Goal: Information Seeking & Learning: Compare options

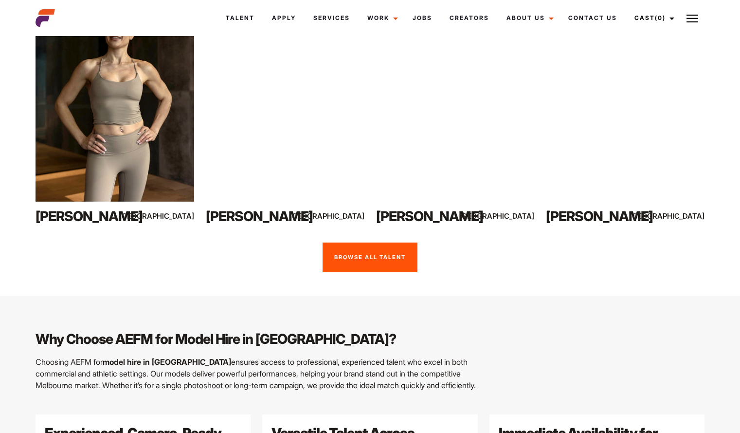
scroll to position [783, 0]
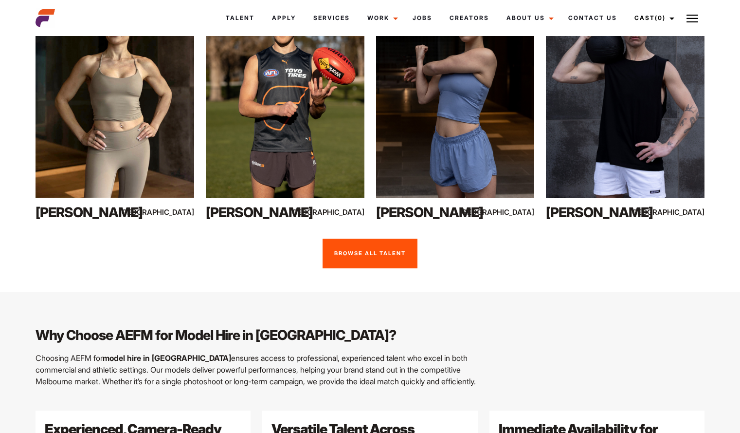
click at [367, 239] on link "Browse all talent" at bounding box center [370, 254] width 95 height 30
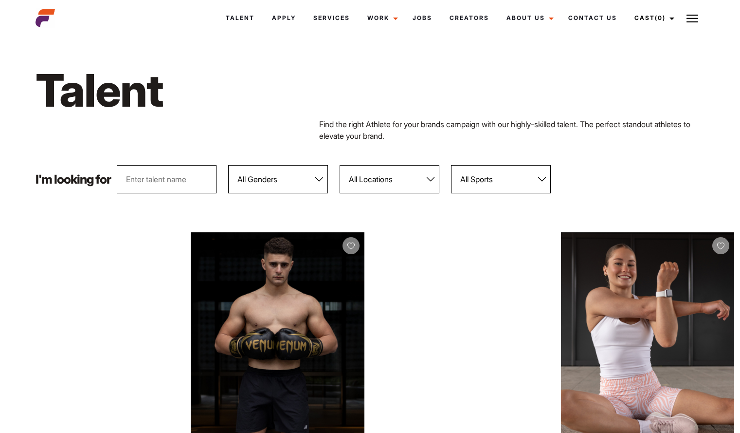
click at [430, 181] on select "All Locations Adelaide Brisbane Darwin Gold Coast Melbourne Perth Sunshine Coas…" at bounding box center [390, 179] width 100 height 28
select select "118"
click at [340, 165] on select "All Locations Adelaide Brisbane Darwin Gold Coast Melbourne Perth Sunshine Coas…" at bounding box center [390, 179] width 100 height 28
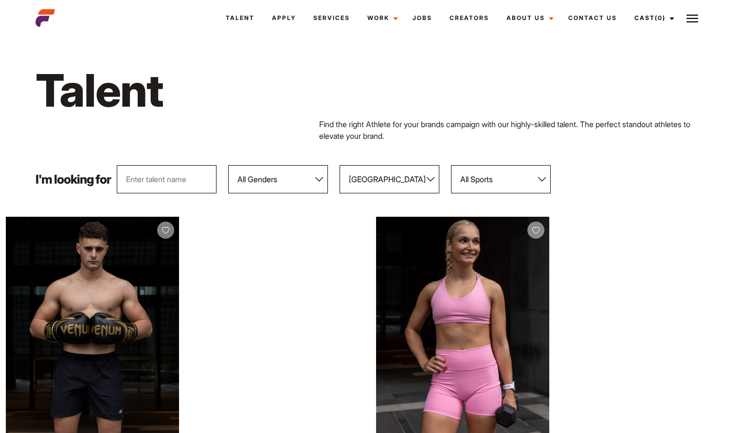
click at [314, 178] on select "All Genders Female Male" at bounding box center [278, 179] width 100 height 28
select select "104"
click at [229, 165] on select "All Genders Female Male" at bounding box center [278, 179] width 100 height 28
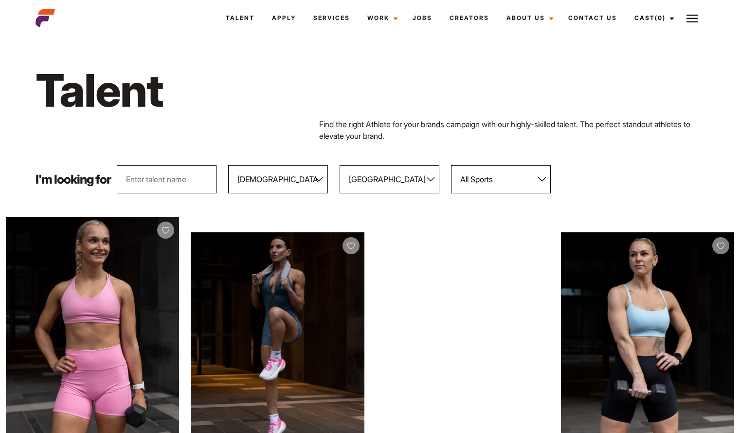
click at [517, 193] on select "All Sports 100 Meter Butterfly Acrobatics Aerial awareness Aerobics AFL Aflw Am…" at bounding box center [501, 179] width 100 height 28
click at [452, 165] on select "All Sports 100 Meter Butterfly Acrobatics Aerial awareness Aerobics AFL Aflw Am…" at bounding box center [501, 179] width 100 height 28
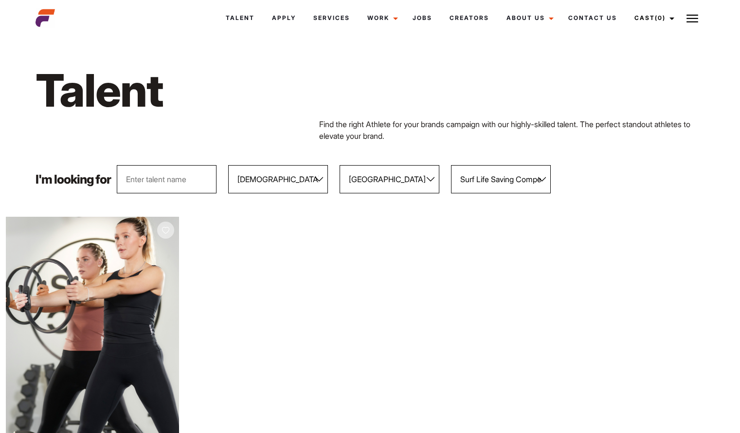
click at [539, 182] on select "All Sports 100 Meter Butterfly Acrobatics Aerial awareness Aerobics AFL Aflw Am…" at bounding box center [501, 179] width 100 height 28
select select "78"
click at [452, 165] on select "All Sports 100 Meter Butterfly Acrobatics Aerial awareness Aerobics AFL Aflw Am…" at bounding box center [501, 179] width 100 height 28
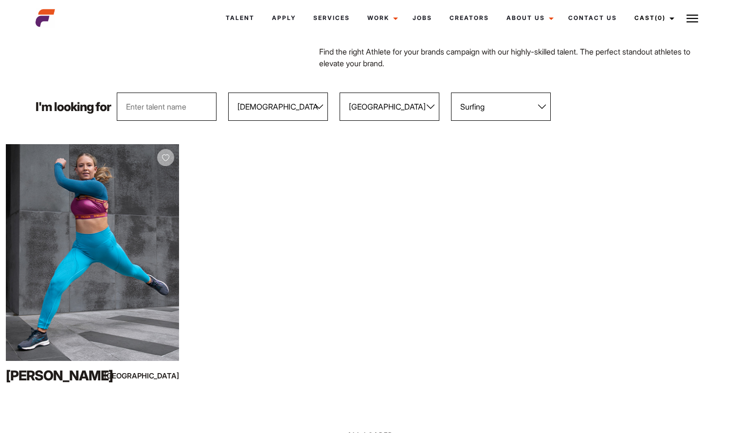
scroll to position [81, 0]
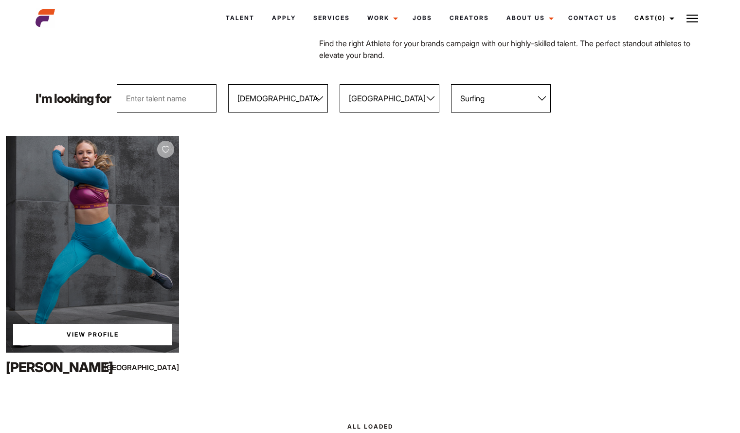
click at [109, 272] on div "View Profile" at bounding box center [92, 244] width 173 height 217
click at [100, 337] on link "View Profile" at bounding box center [92, 334] width 159 height 21
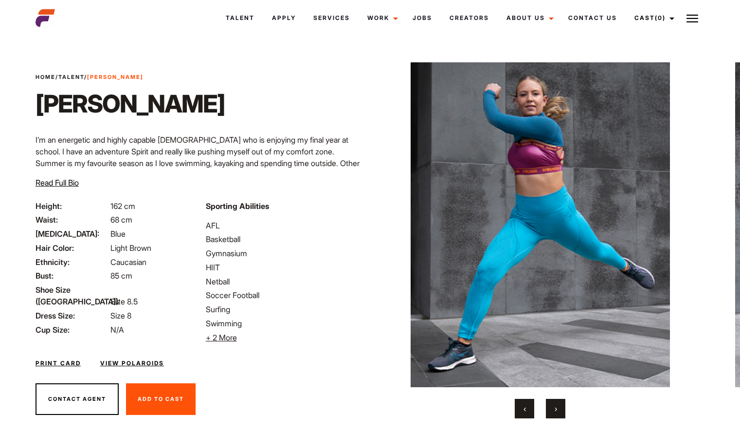
click at [560, 418] on div "Home / Talent / Ella T Ella T ‹ ›" at bounding box center [540, 240] width 341 height 403
click at [556, 410] on span "›" at bounding box center [556, 409] width 2 height 10
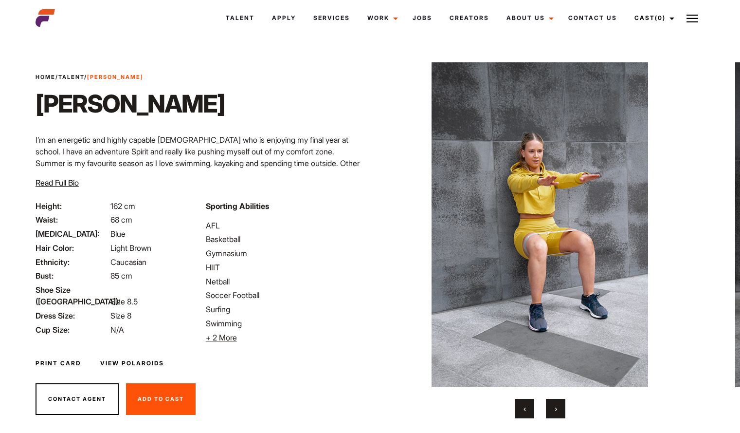
click at [556, 410] on span "›" at bounding box center [556, 409] width 2 height 10
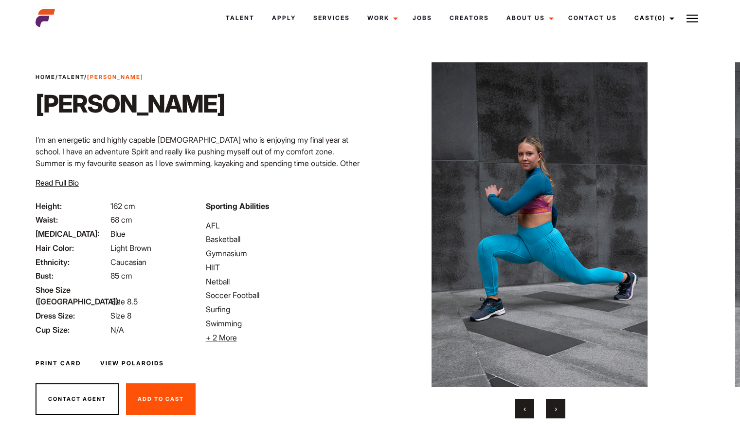
click at [556, 410] on span "›" at bounding box center [556, 409] width 2 height 10
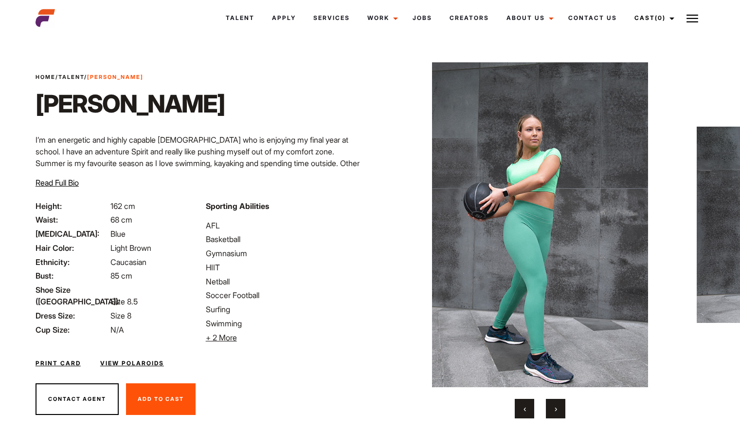
click at [556, 410] on span "›" at bounding box center [556, 409] width 2 height 10
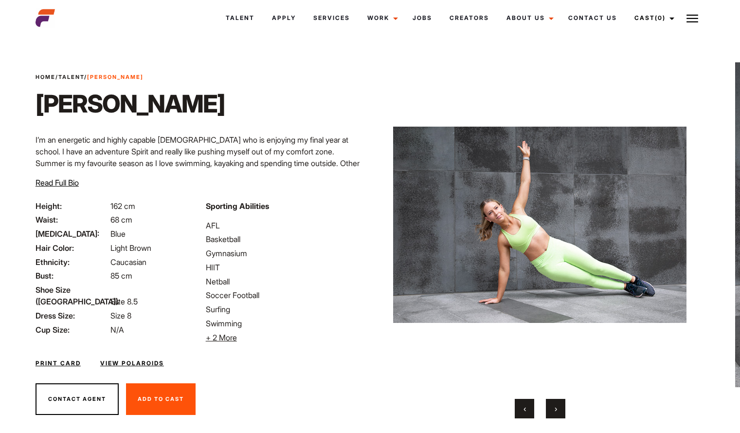
click at [556, 410] on span "›" at bounding box center [556, 409] width 2 height 10
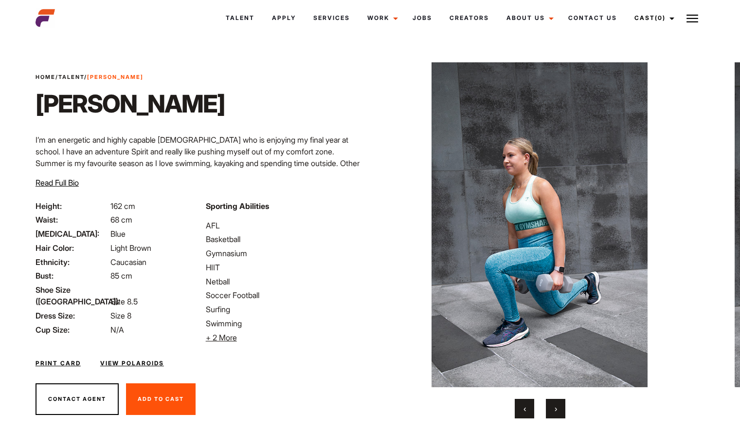
click at [556, 410] on span "›" at bounding box center [556, 409] width 2 height 10
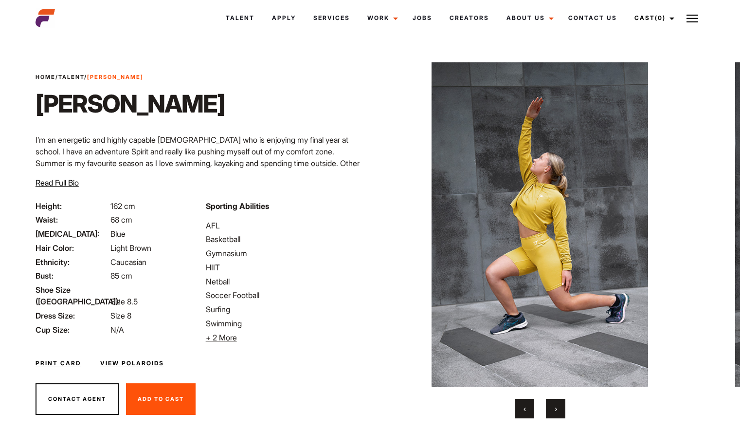
click at [556, 410] on span "›" at bounding box center [556, 409] width 2 height 10
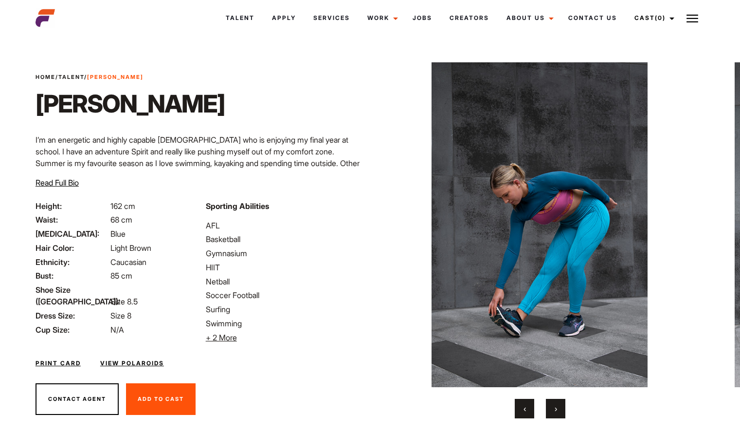
click at [556, 410] on span "›" at bounding box center [556, 409] width 2 height 10
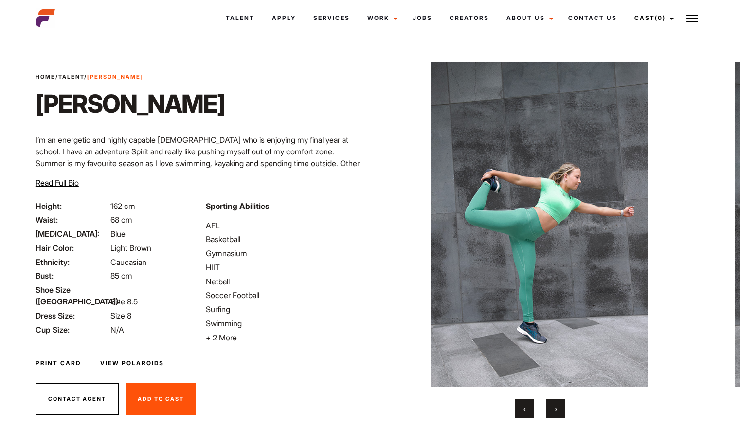
click at [556, 410] on span "›" at bounding box center [556, 409] width 2 height 10
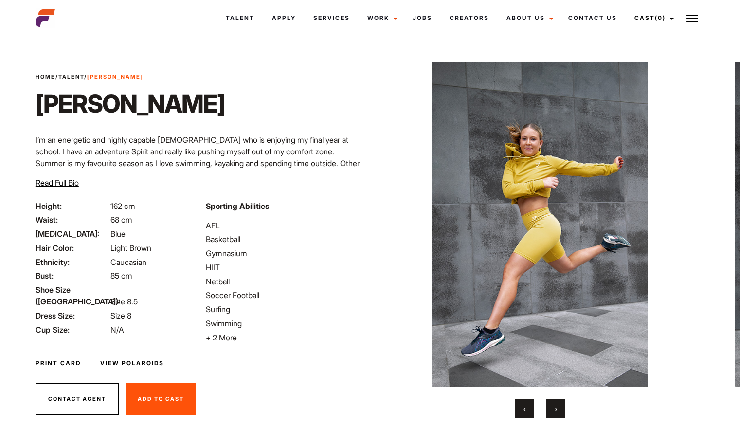
click at [556, 410] on span "›" at bounding box center [556, 409] width 2 height 10
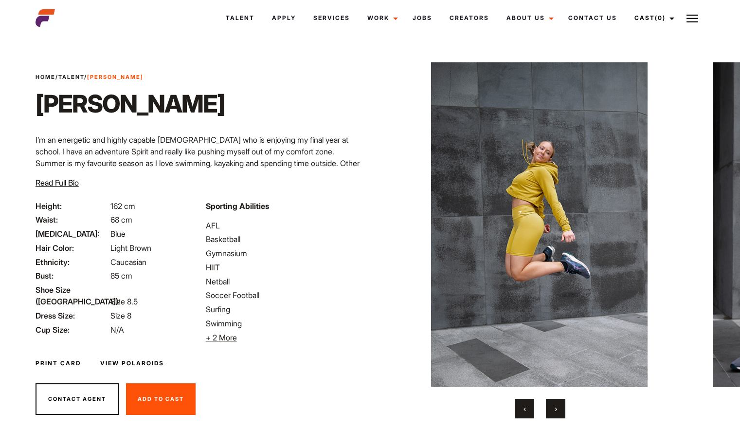
click at [556, 410] on span "›" at bounding box center [556, 409] width 2 height 10
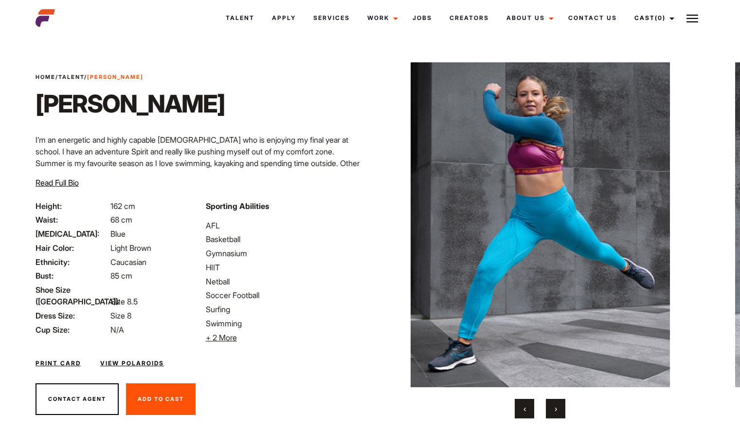
click at [556, 410] on span "›" at bounding box center [556, 409] width 2 height 10
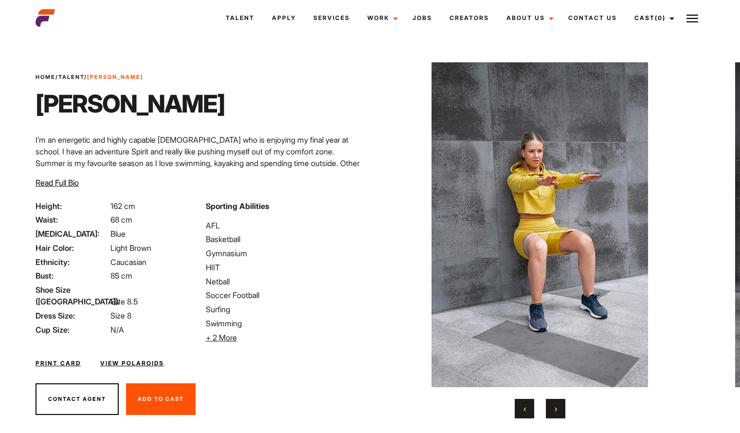
click at [556, 410] on span "›" at bounding box center [556, 409] width 2 height 10
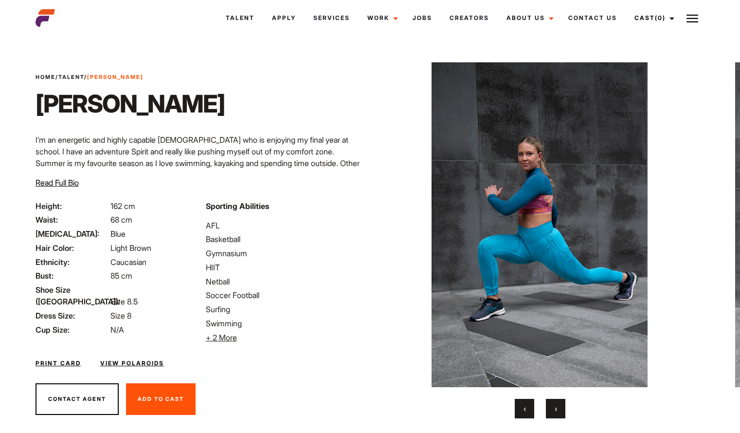
scroll to position [28, 0]
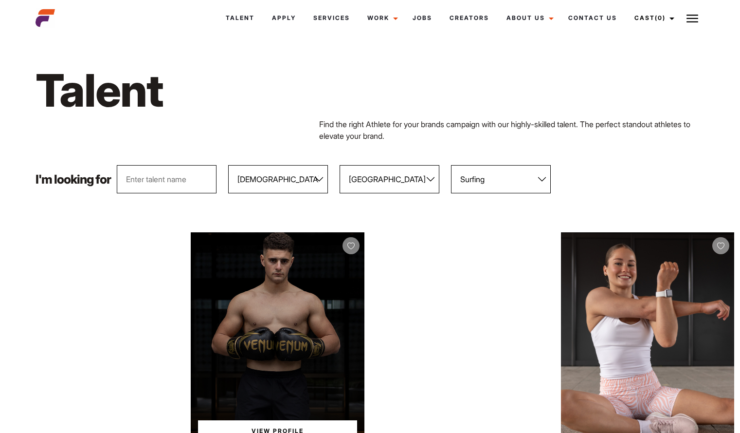
select select "104"
select select "118"
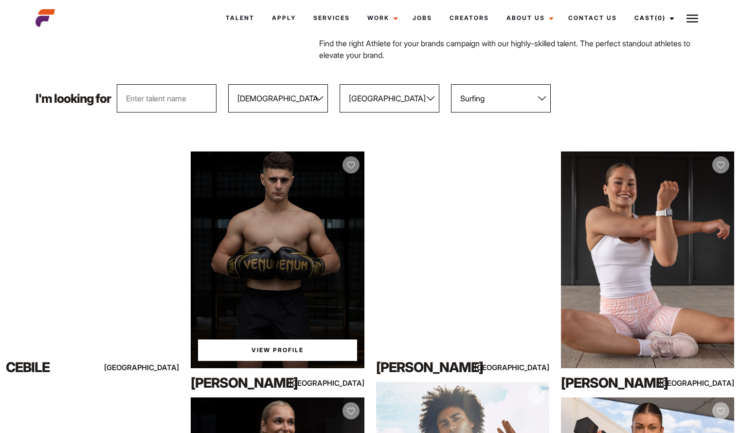
scroll to position [81, 0]
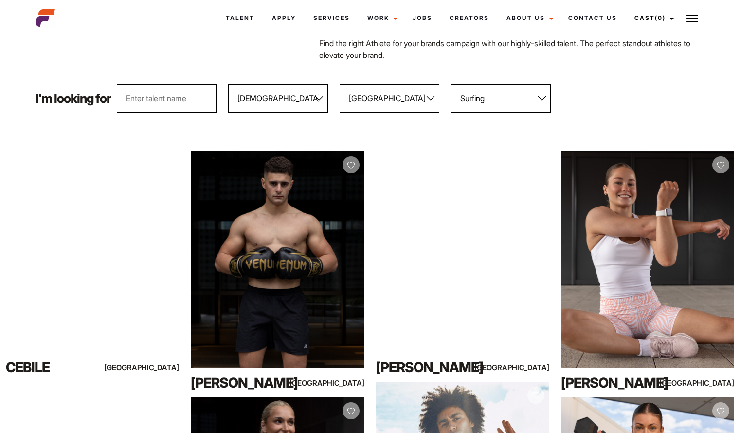
click at [537, 102] on select "All Sports 100 Meter Butterfly Acrobatics Aerial awareness Aerobics AFL Aflw Am…" at bounding box center [501, 98] width 100 height 28
click at [452, 84] on select "All Sports 100 Meter Butterfly Acrobatics Aerial awareness Aerobics AFL Aflw Am…" at bounding box center [501, 98] width 100 height 28
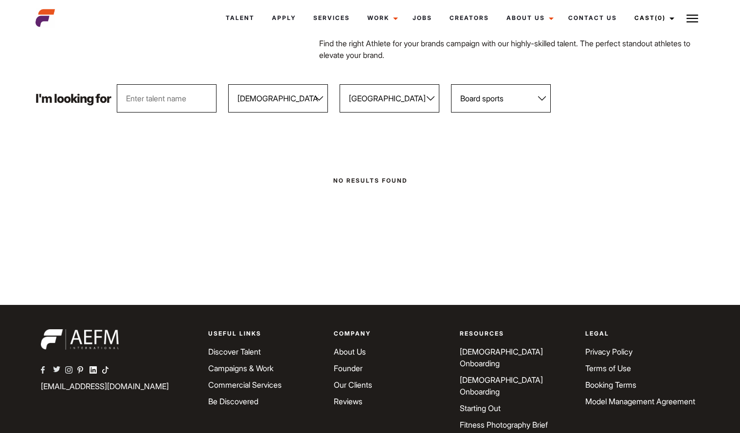
click at [542, 101] on select "All Sports 100 Meter Butterfly Acrobatics Aerial awareness Aerobics AFL Aflw Am…" at bounding box center [501, 98] width 100 height 28
click at [452, 84] on select "All Sports 100 Meter Butterfly Acrobatics Aerial awareness Aerobics AFL Aflw Am…" at bounding box center [501, 98] width 100 height 28
click at [523, 102] on select "All Sports 100 Meter Butterfly Acrobatics Aerial awareness Aerobics AFL Aflw Am…" at bounding box center [501, 98] width 100 height 28
select select "14"
click at [452, 84] on select "All Sports 100 Meter Butterfly Acrobatics Aerial awareness Aerobics AFL Aflw Am…" at bounding box center [501, 98] width 100 height 28
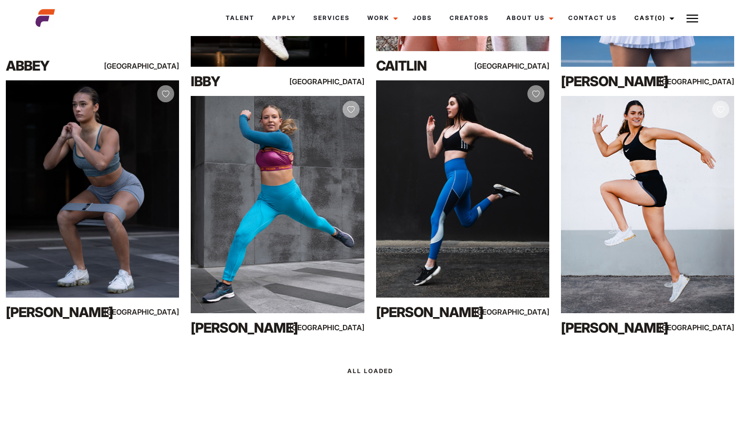
scroll to position [382, 0]
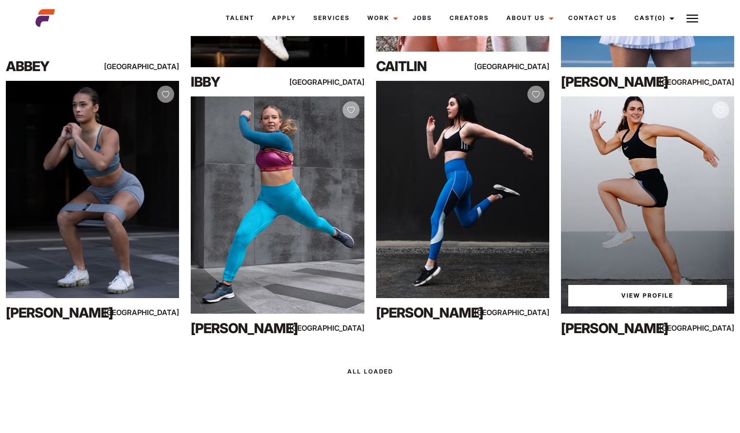
click at [646, 182] on div "View Profile" at bounding box center [647, 204] width 173 height 217
click at [658, 294] on link "View Profile" at bounding box center [648, 295] width 159 height 21
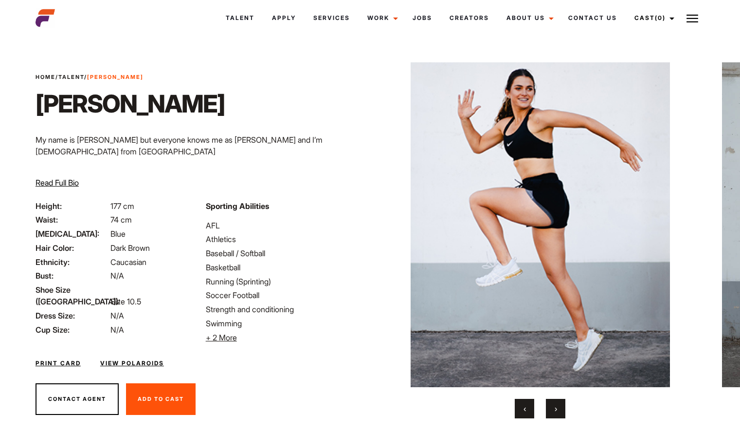
click at [559, 409] on button "›" at bounding box center [555, 408] width 19 height 19
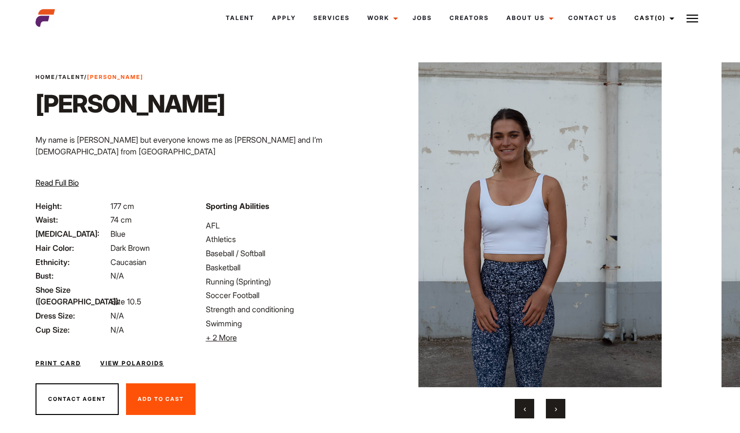
click at [559, 409] on button "›" at bounding box center [555, 408] width 19 height 19
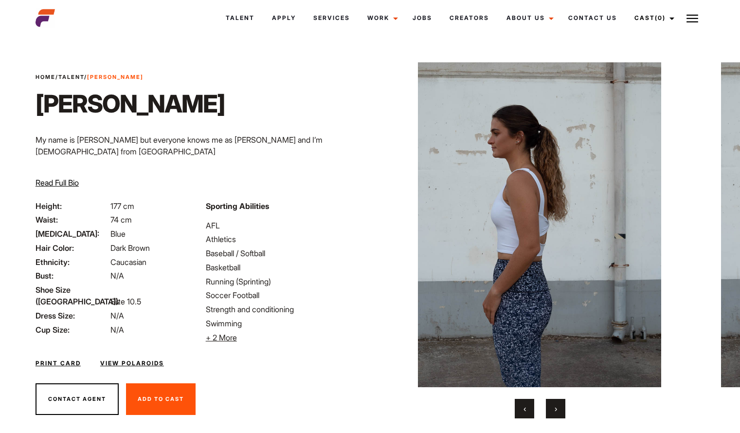
click at [559, 409] on button "›" at bounding box center [555, 408] width 19 height 19
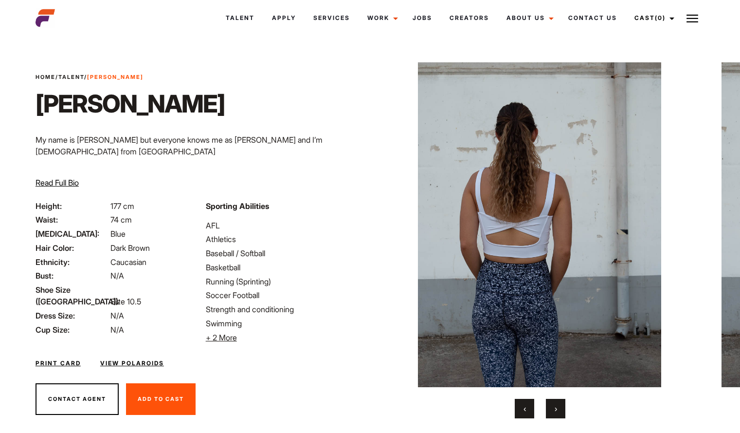
click at [559, 409] on button "›" at bounding box center [555, 408] width 19 height 19
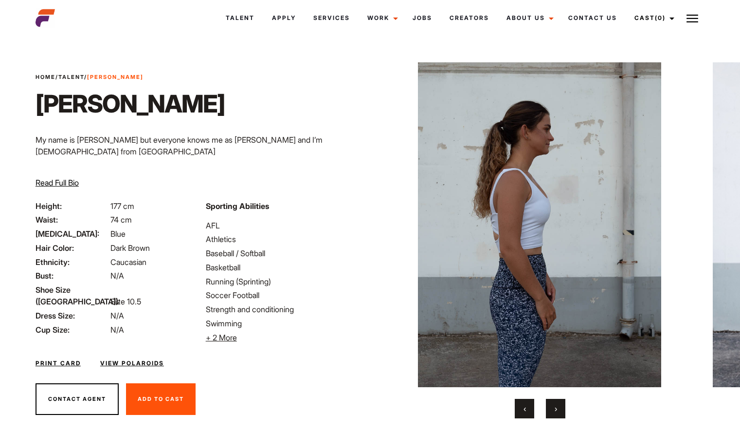
click at [559, 409] on button "›" at bounding box center [555, 408] width 19 height 19
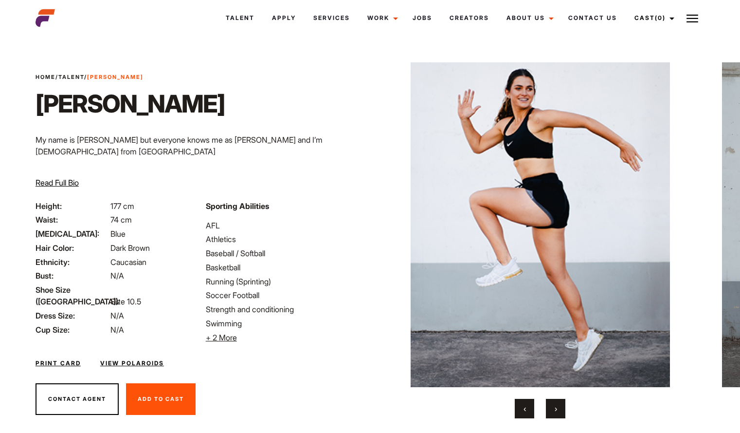
click at [559, 409] on button "›" at bounding box center [555, 408] width 19 height 19
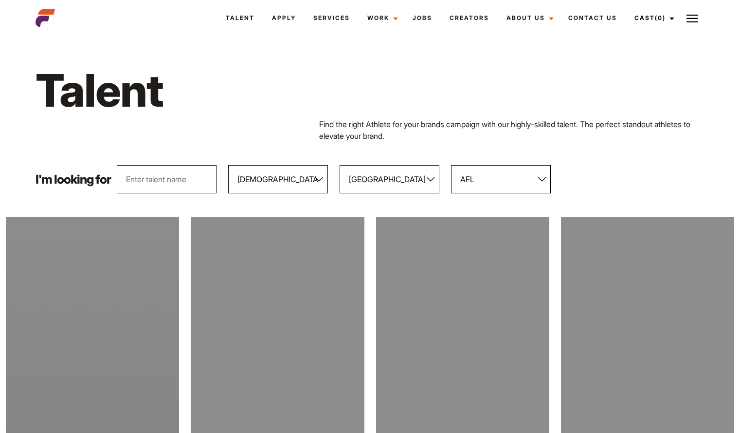
select select "104"
select select "118"
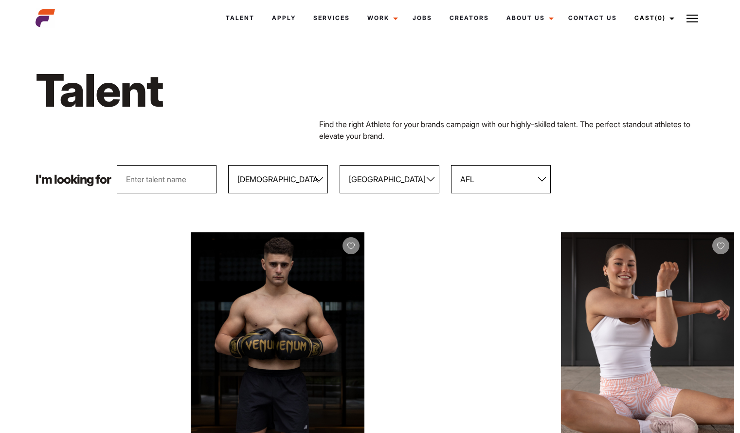
click at [312, 183] on select "All Genders [DEMOGRAPHIC_DATA] [DEMOGRAPHIC_DATA]" at bounding box center [278, 179] width 100 height 28
click at [229, 165] on select "All Genders [DEMOGRAPHIC_DATA] [DEMOGRAPHIC_DATA]" at bounding box center [278, 179] width 100 height 28
click at [433, 181] on select "All Locations Adelaide Brisbane Darwin Gold Coast Melbourne Perth Sunshine Coas…" at bounding box center [390, 179] width 100 height 28
click at [340, 165] on select "All Locations Adelaide Brisbane Darwin Gold Coast Melbourne Perth Sunshine Coas…" at bounding box center [390, 179] width 100 height 28
click at [555, 180] on div "I'm looking for All Genders Female Male All Locations Adelaide Brisbane Darwin …" at bounding box center [370, 179] width 681 height 28
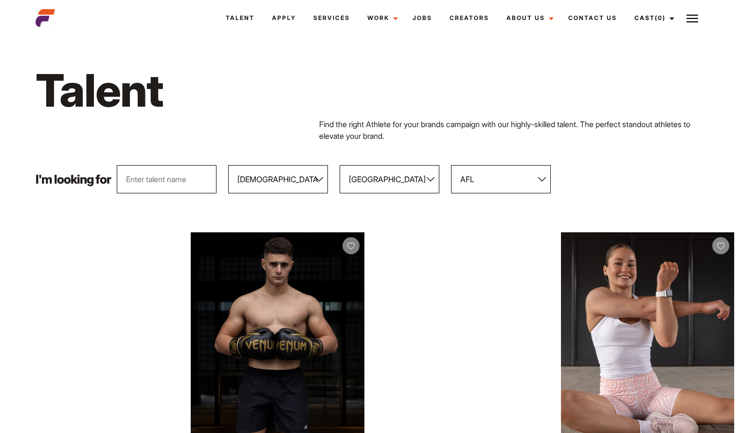
click at [546, 181] on select "All Sports 100 Meter Butterfly Acrobatics Aerial awareness Aerobics AFL Aflw Am…" at bounding box center [501, 179] width 100 height 28
select select "570"
click at [452, 165] on select "All Sports 100 Meter Butterfly Acrobatics Aerial awareness Aerobics AFL Aflw Am…" at bounding box center [501, 179] width 100 height 28
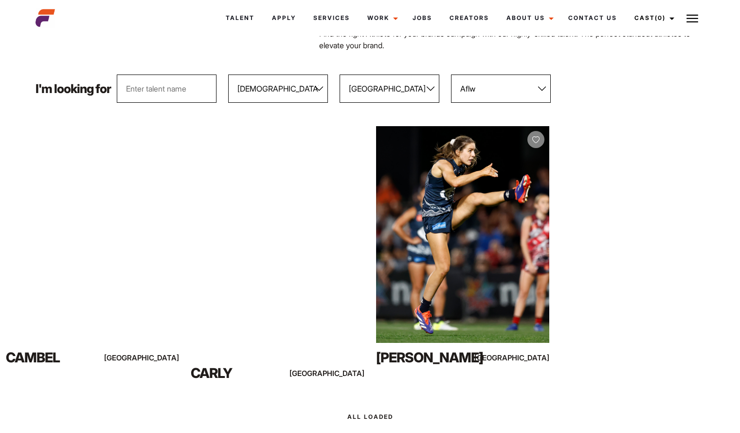
scroll to position [111, 0]
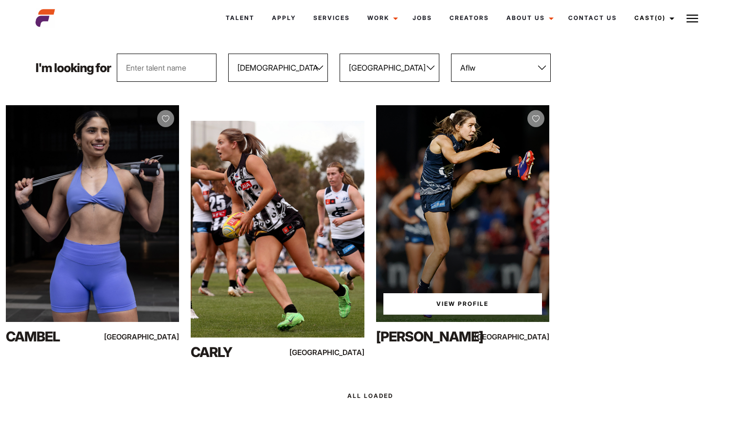
click at [452, 308] on link "View Profile" at bounding box center [463, 303] width 159 height 21
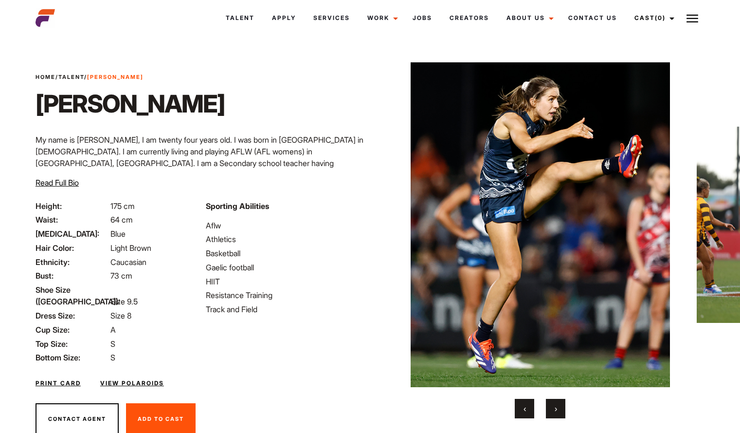
click at [551, 402] on button "›" at bounding box center [555, 408] width 19 height 19
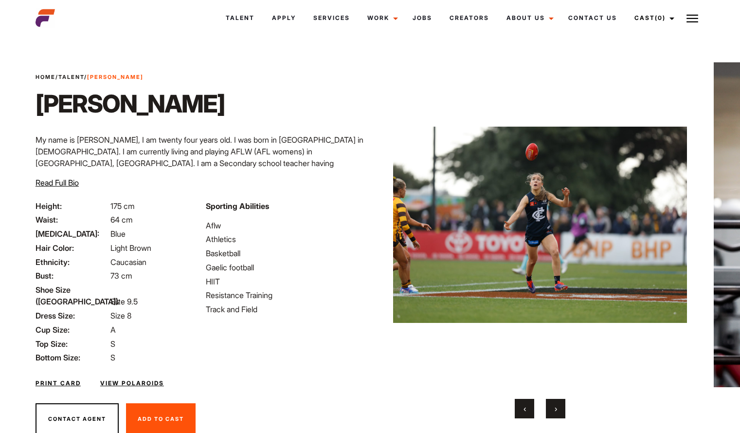
click at [551, 402] on button "›" at bounding box center [555, 408] width 19 height 19
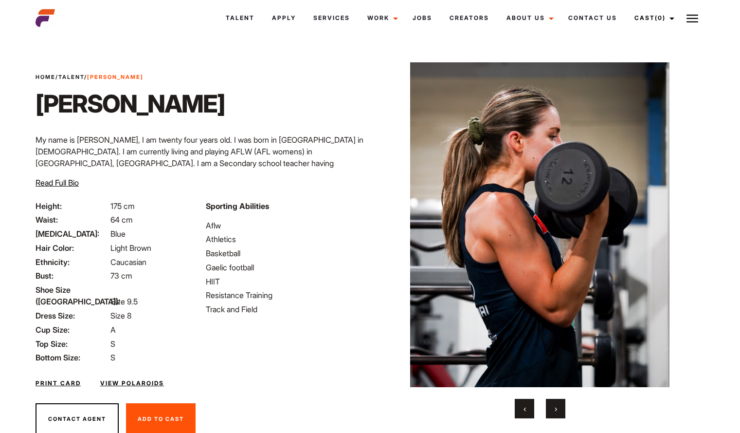
click at [551, 402] on button "›" at bounding box center [555, 408] width 19 height 19
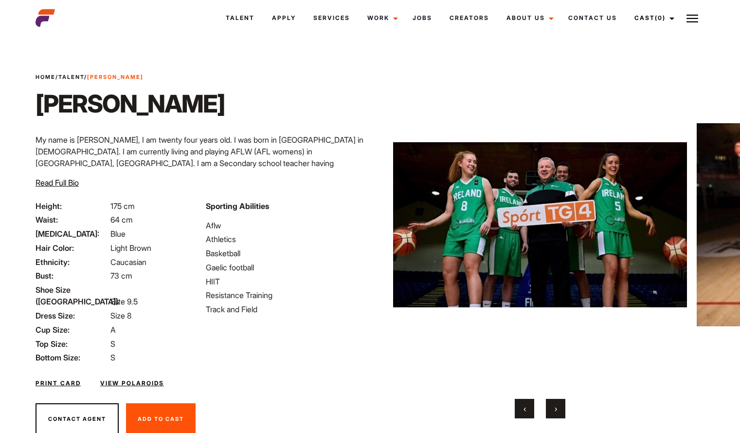
click at [551, 402] on button "›" at bounding box center [555, 408] width 19 height 19
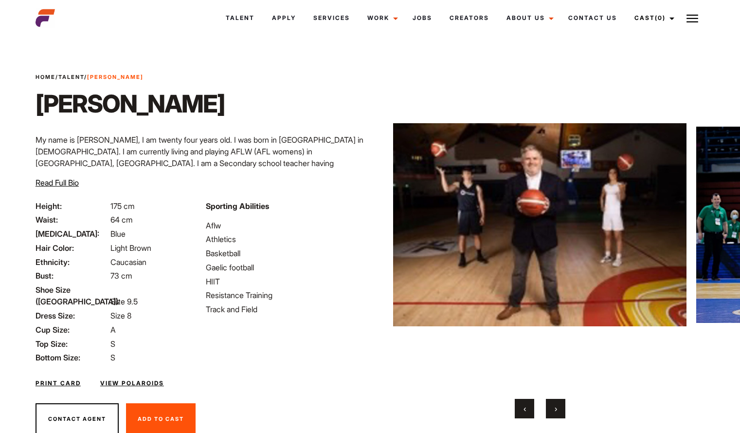
click at [551, 402] on button "›" at bounding box center [555, 408] width 19 height 19
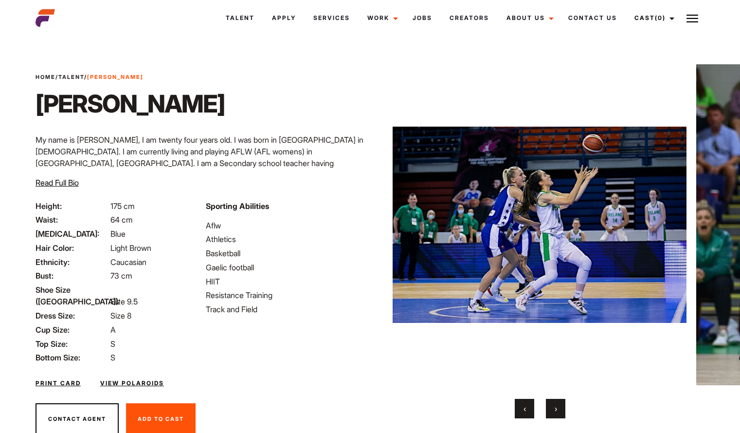
click at [551, 402] on button "›" at bounding box center [555, 408] width 19 height 19
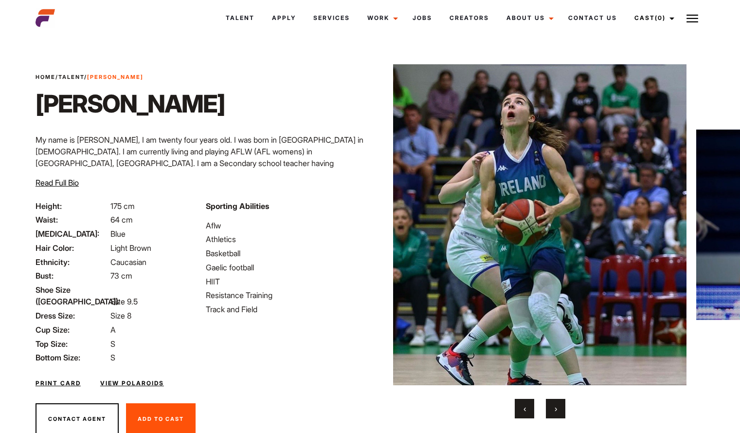
click at [551, 402] on button "›" at bounding box center [555, 408] width 19 height 19
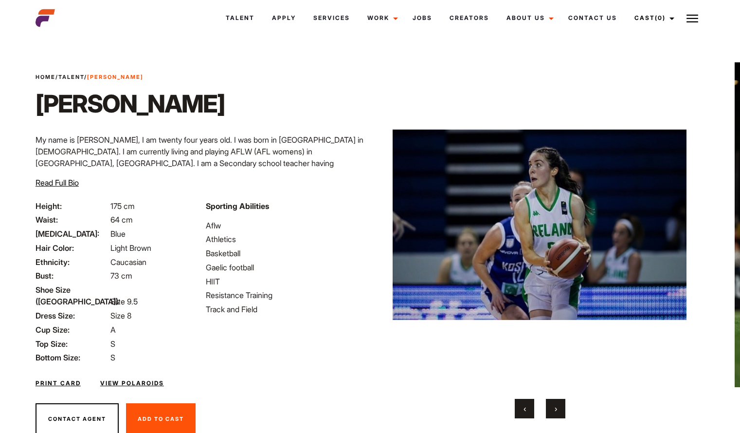
click at [551, 402] on button "›" at bounding box center [555, 408] width 19 height 19
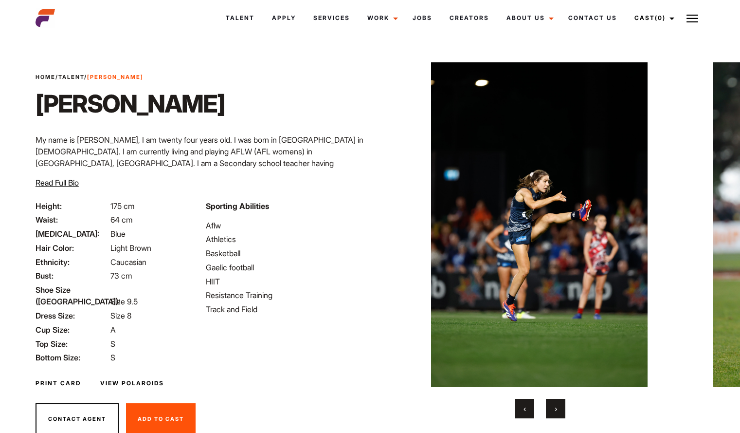
click at [551, 402] on button "›" at bounding box center [555, 408] width 19 height 19
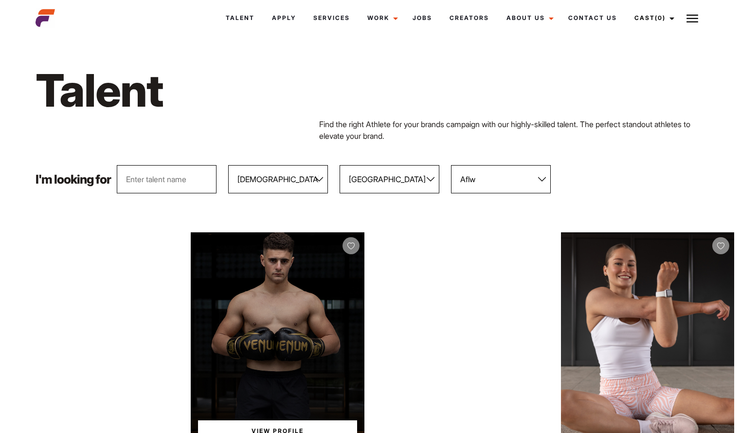
select select "104"
select select "118"
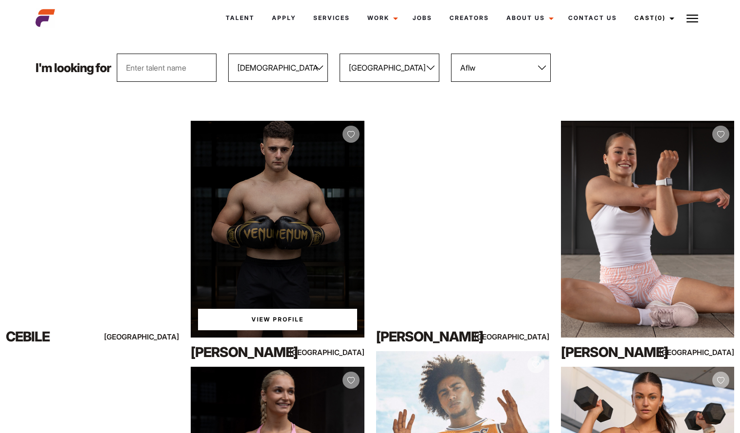
scroll to position [111, 0]
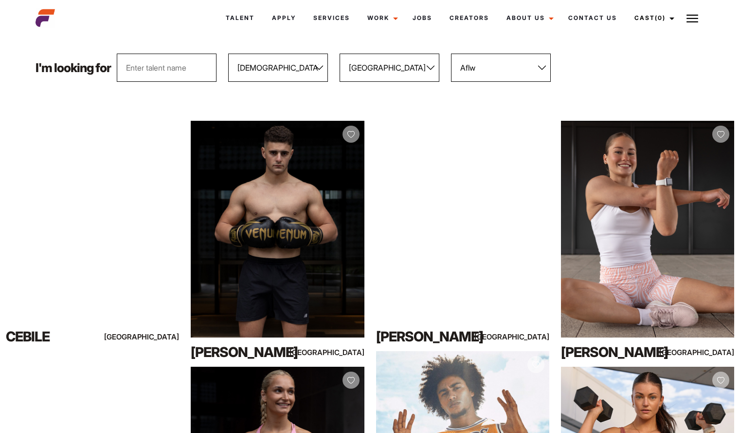
click at [539, 71] on select "All Sports 100 Meter Butterfly Acrobatics Aerial awareness Aerobics AFL Aflw Am…" at bounding box center [501, 68] width 100 height 28
select select "35"
click at [452, 54] on select "All Sports 100 Meter Butterfly Acrobatics Aerial awareness Aerobics AFL Aflw Am…" at bounding box center [501, 68] width 100 height 28
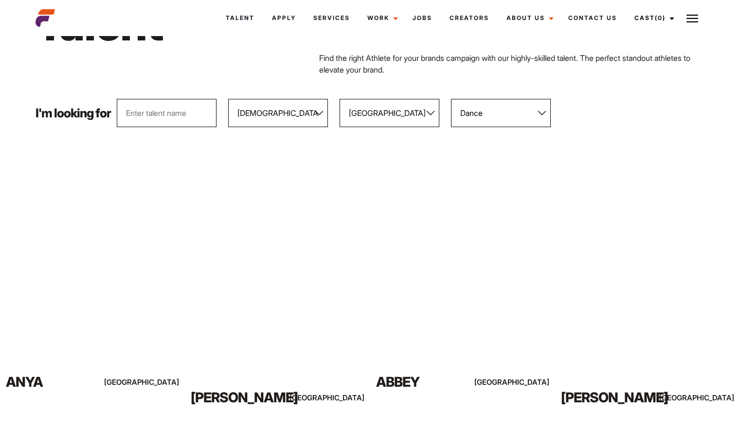
scroll to position [0, 0]
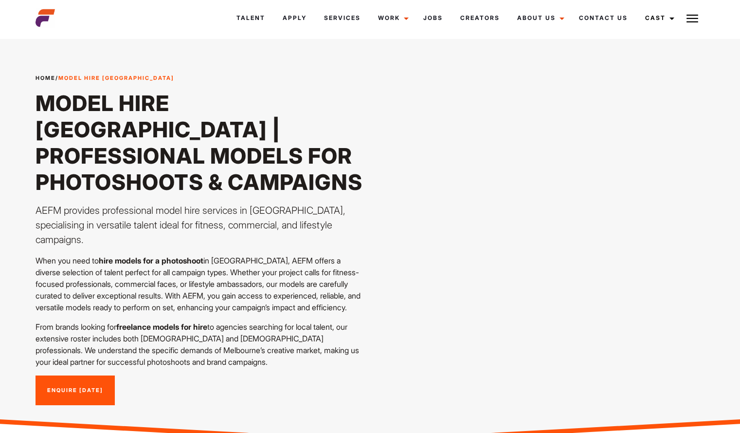
scroll to position [783, 0]
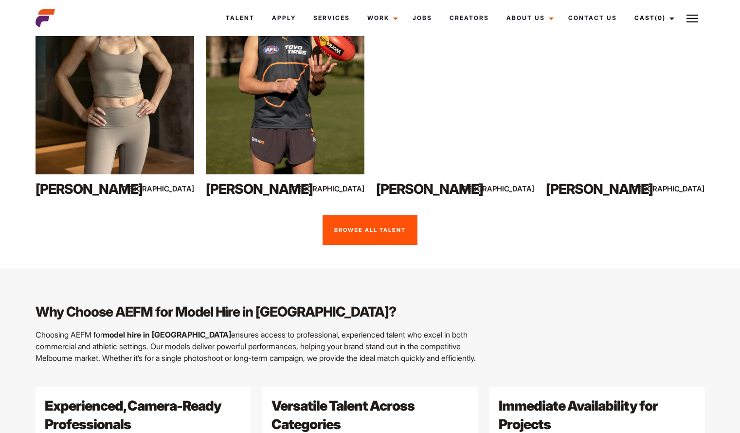
scroll to position [807, 0]
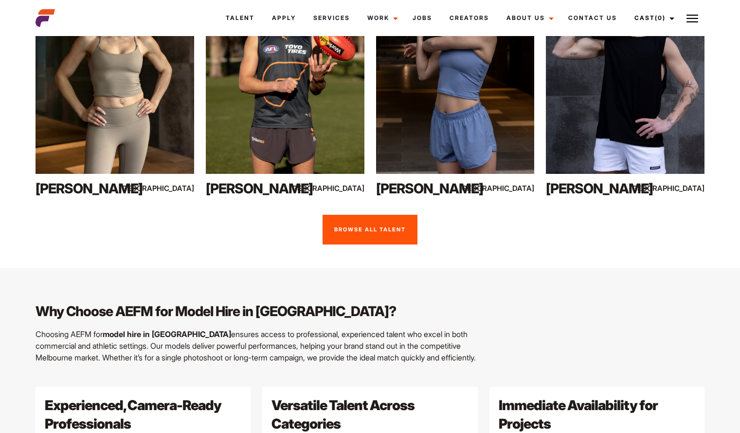
click at [371, 215] on link "Browse all talent" at bounding box center [370, 230] width 95 height 30
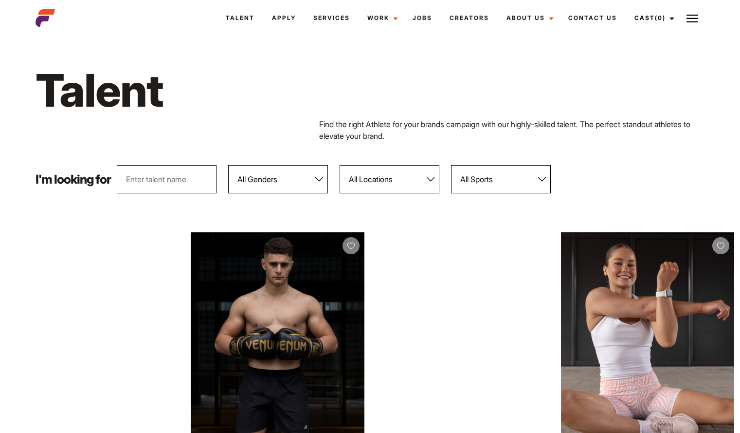
click at [318, 177] on select "All Genders [DEMOGRAPHIC_DATA] [DEMOGRAPHIC_DATA]" at bounding box center [278, 179] width 100 height 28
select select "104"
click at [229, 165] on select "All Genders [DEMOGRAPHIC_DATA] [DEMOGRAPHIC_DATA]" at bounding box center [278, 179] width 100 height 28
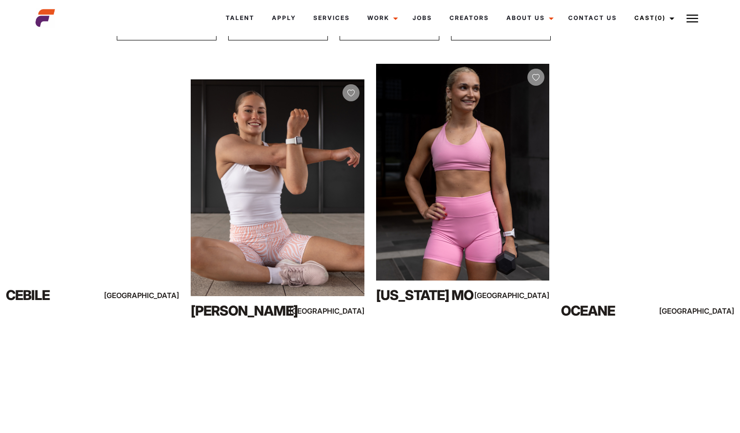
scroll to position [152, 0]
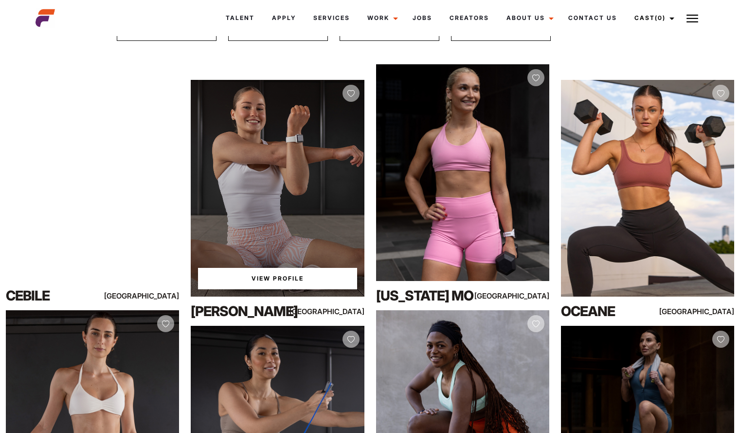
click at [312, 193] on div "View Profile" at bounding box center [277, 188] width 173 height 217
click at [291, 273] on link "View Profile" at bounding box center [277, 278] width 159 height 21
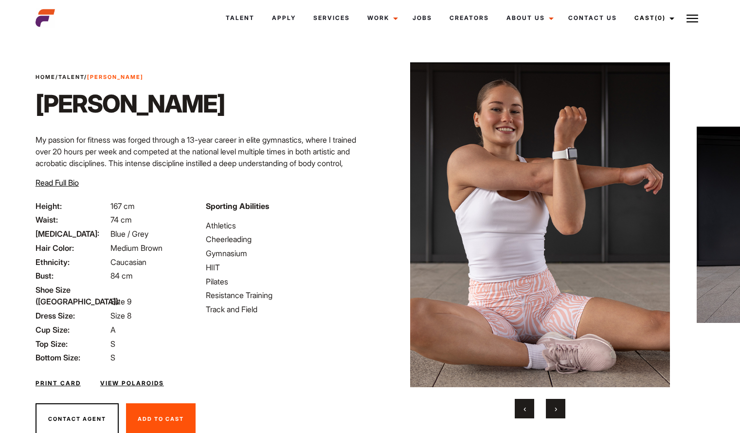
click at [554, 410] on button "›" at bounding box center [555, 408] width 19 height 19
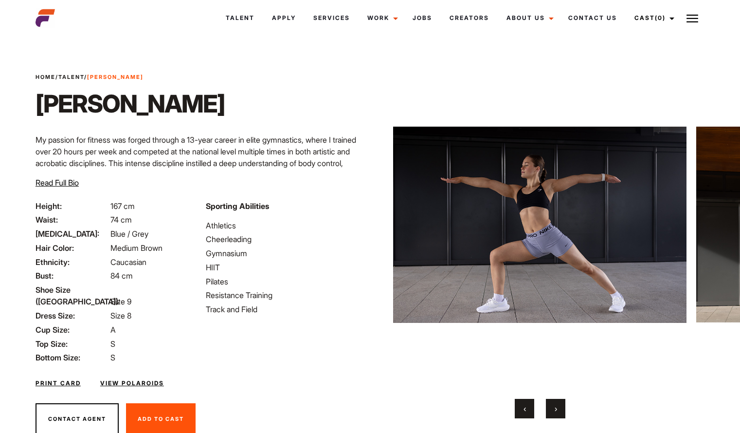
click at [554, 410] on button "›" at bounding box center [555, 408] width 19 height 19
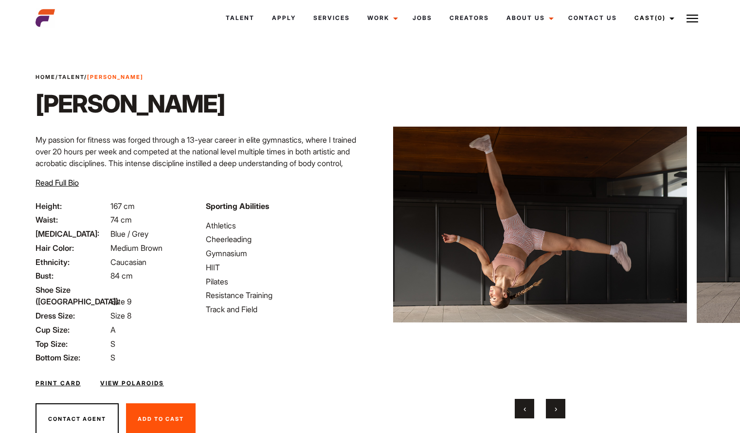
click at [554, 410] on button "›" at bounding box center [555, 408] width 19 height 19
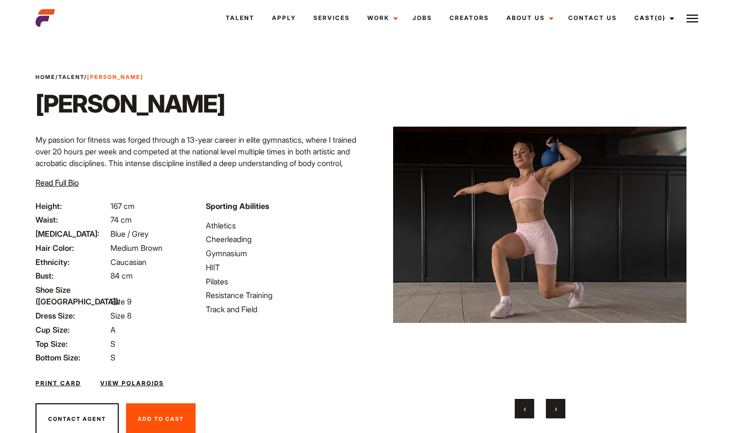
click at [554, 410] on button "›" at bounding box center [555, 408] width 19 height 19
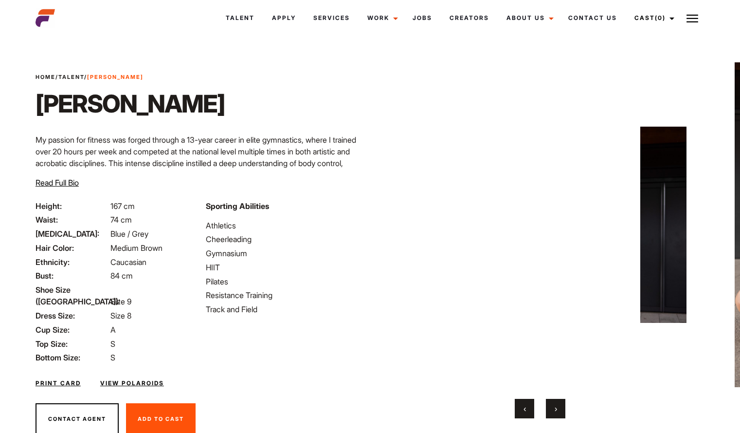
click at [554, 410] on button "›" at bounding box center [555, 408] width 19 height 19
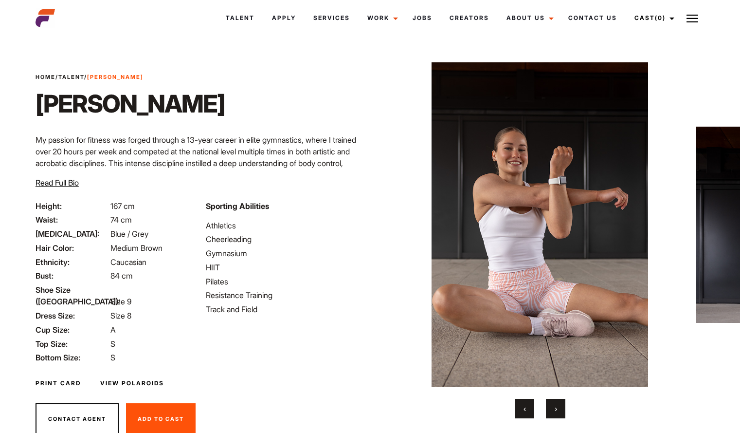
click at [554, 410] on button "›" at bounding box center [555, 408] width 19 height 19
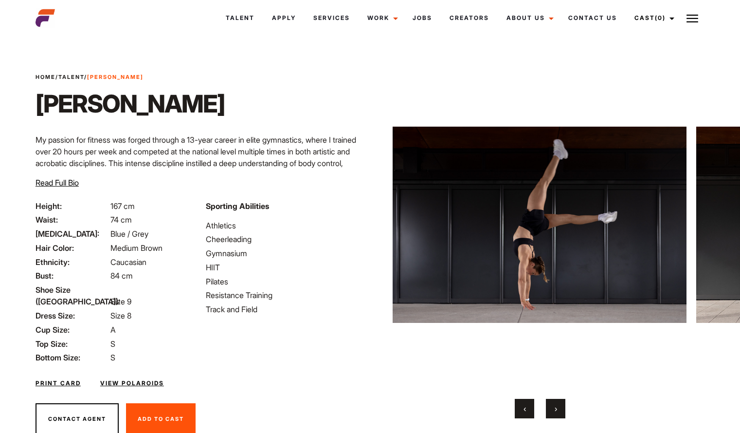
scroll to position [28, 0]
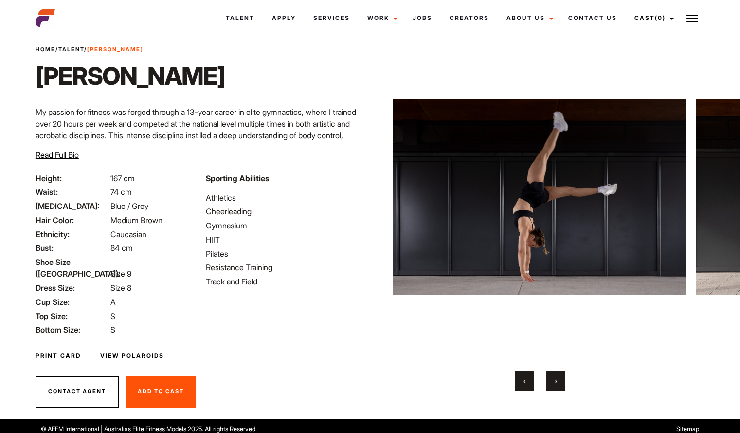
click at [59, 156] on span "Read Full Bio" at bounding box center [57, 155] width 43 height 10
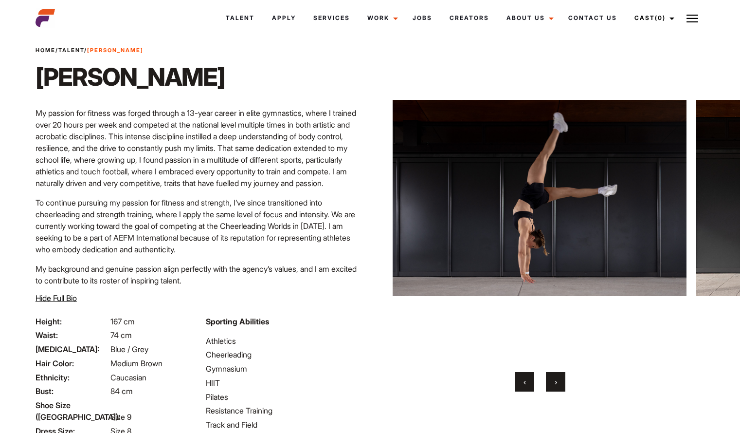
scroll to position [0, 0]
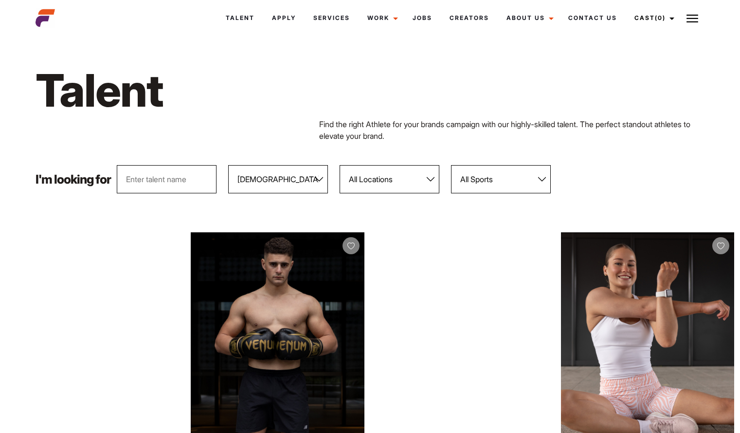
select select "104"
click at [321, 178] on select "All Genders [DEMOGRAPHIC_DATA] [DEMOGRAPHIC_DATA]" at bounding box center [278, 179] width 100 height 28
click at [229, 165] on select "All Genders [DEMOGRAPHIC_DATA] [DEMOGRAPHIC_DATA]" at bounding box center [278, 179] width 100 height 28
click at [317, 177] on select "All Genders [DEMOGRAPHIC_DATA] [DEMOGRAPHIC_DATA]" at bounding box center [278, 179] width 100 height 28
select select "104"
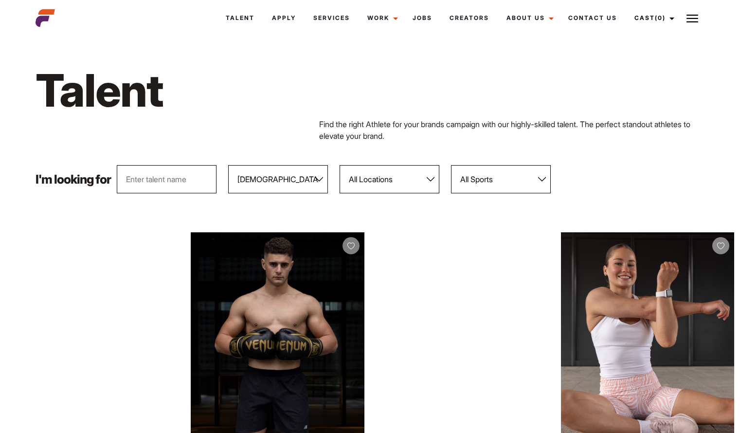
click at [229, 165] on select "All Genders [DEMOGRAPHIC_DATA] [DEMOGRAPHIC_DATA]" at bounding box center [278, 179] width 100 height 28
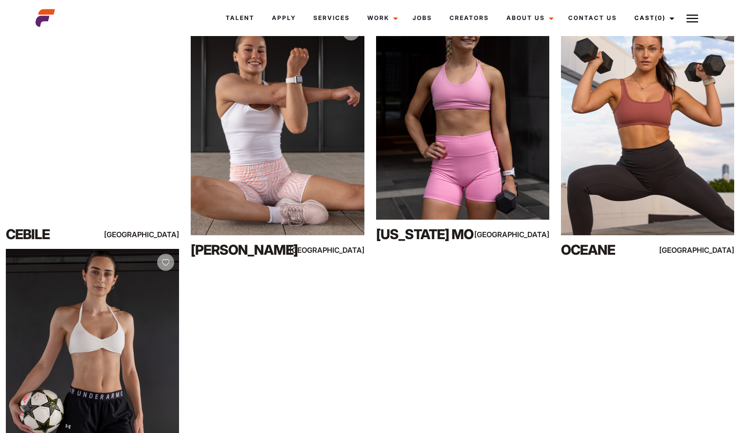
scroll to position [214, 0]
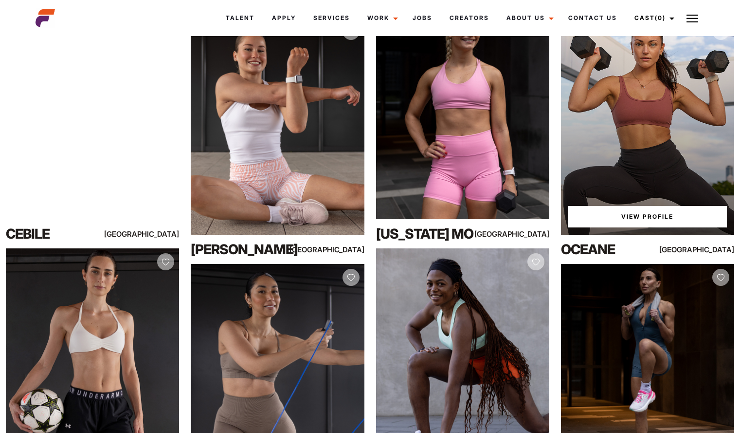
click at [639, 221] on link "View Profile" at bounding box center [648, 216] width 159 height 21
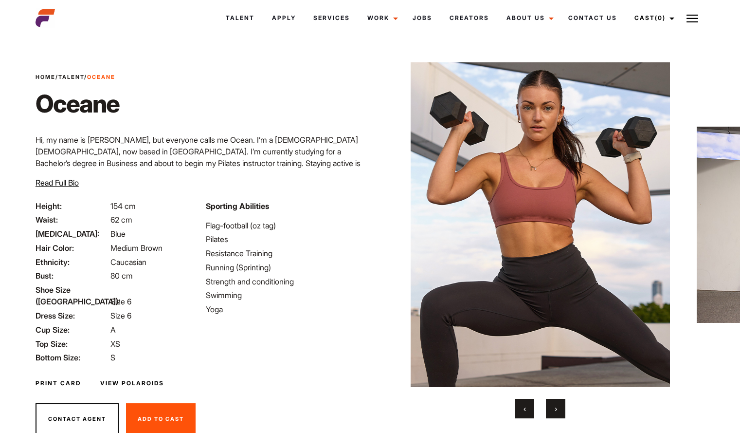
click at [556, 411] on span "›" at bounding box center [556, 409] width 2 height 10
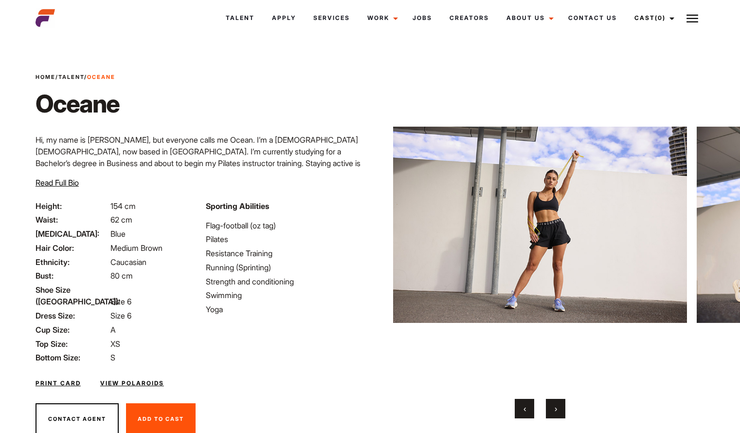
click at [556, 411] on span "›" at bounding box center [556, 409] width 2 height 10
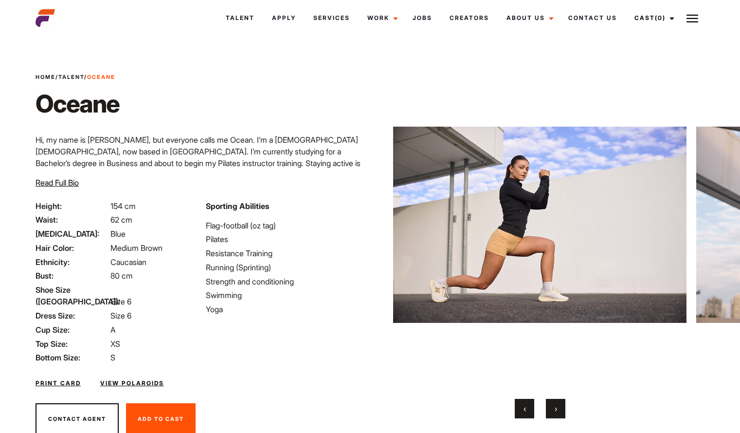
click at [556, 411] on span "›" at bounding box center [556, 409] width 2 height 10
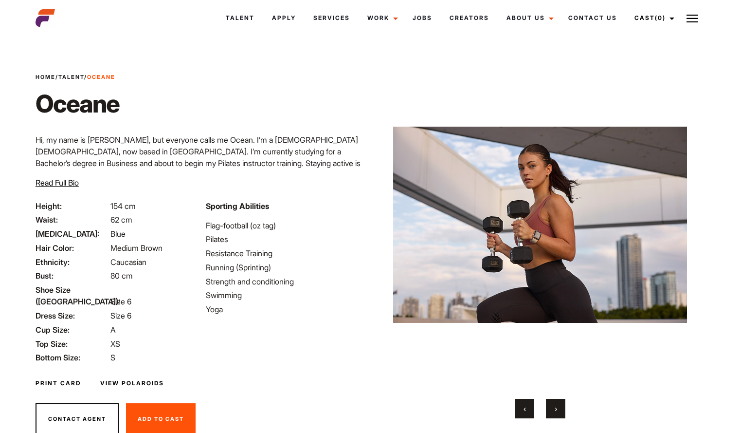
click at [556, 411] on span "›" at bounding box center [556, 409] width 2 height 10
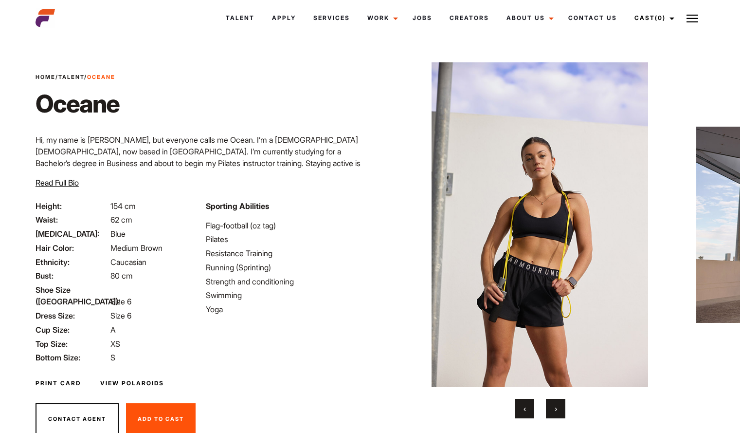
click at [556, 411] on span "›" at bounding box center [556, 409] width 2 height 10
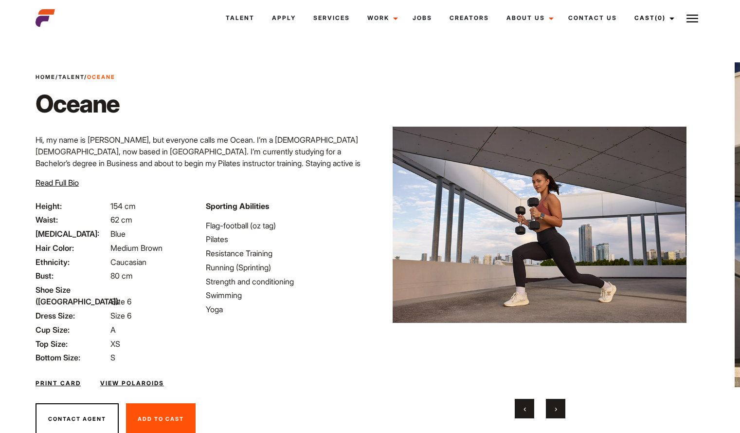
click at [556, 411] on span "›" at bounding box center [556, 409] width 2 height 10
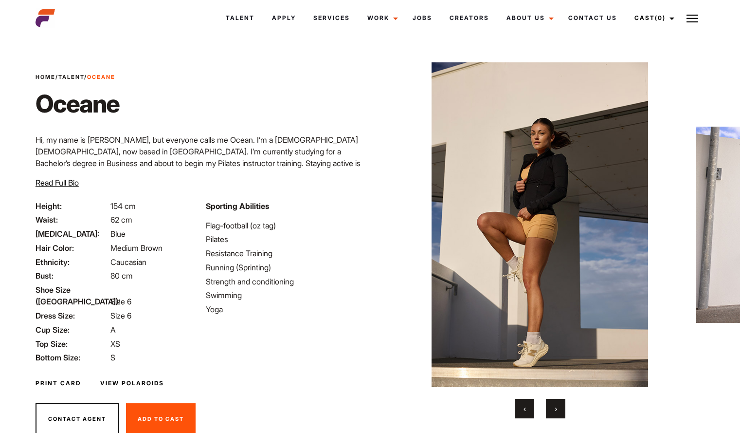
click at [556, 411] on span "›" at bounding box center [556, 409] width 2 height 10
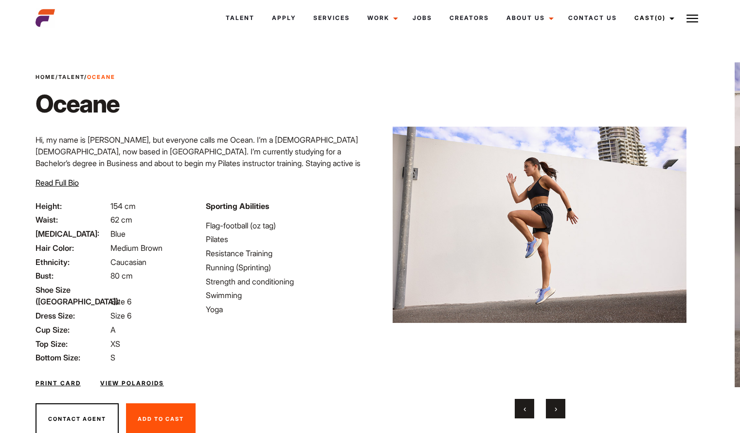
click at [556, 411] on span "›" at bounding box center [556, 409] width 2 height 10
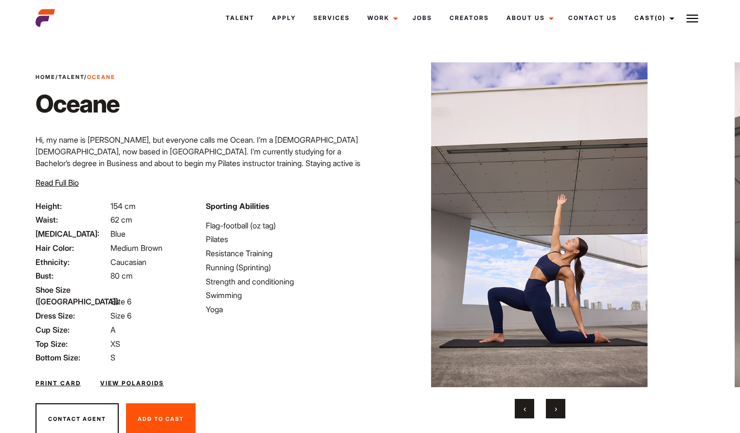
click at [556, 411] on span "›" at bounding box center [556, 409] width 2 height 10
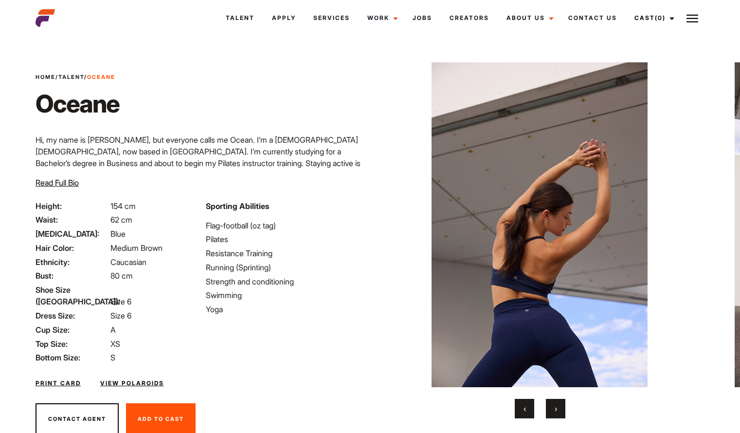
click at [556, 411] on span "›" at bounding box center [556, 409] width 2 height 10
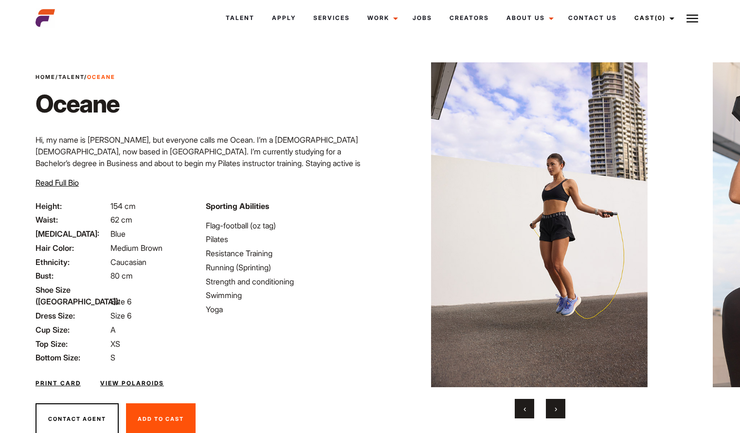
click at [556, 411] on span "›" at bounding box center [556, 409] width 2 height 10
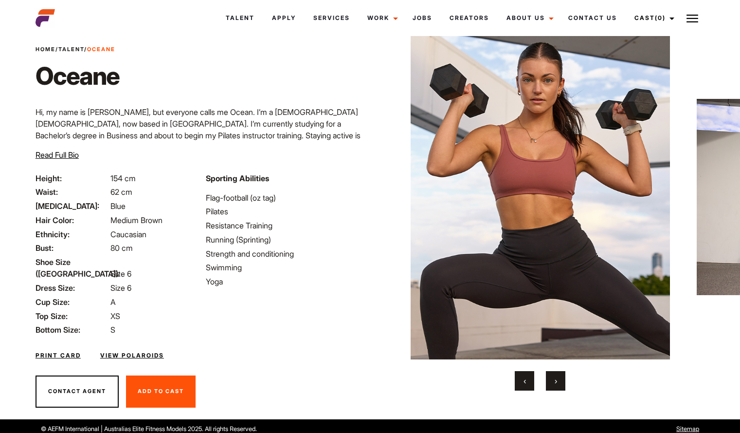
scroll to position [27, 0]
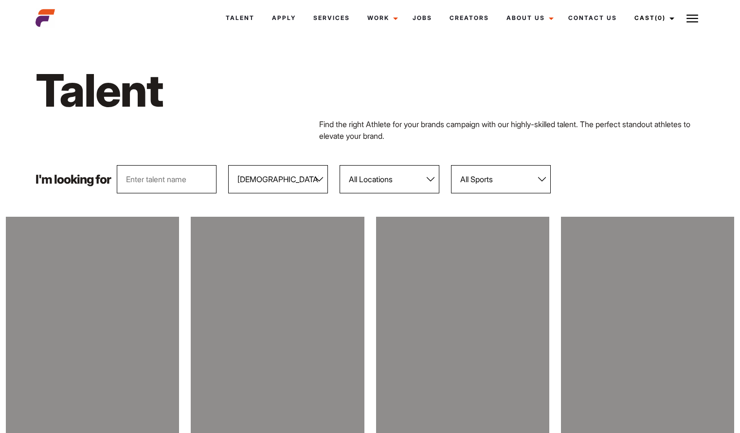
select select "104"
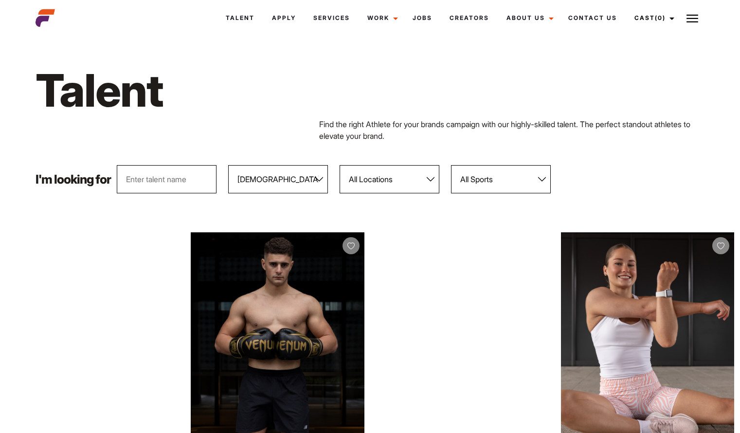
click at [316, 183] on select "All Genders Female Male" at bounding box center [278, 179] width 100 height 28
click at [229, 165] on select "All Genders Female Male" at bounding box center [278, 179] width 100 height 28
click at [321, 178] on select "All Genders Female Male" at bounding box center [278, 179] width 100 height 28
select select "104"
click at [229, 165] on select "All Genders [DEMOGRAPHIC_DATA] [DEMOGRAPHIC_DATA]" at bounding box center [278, 179] width 100 height 28
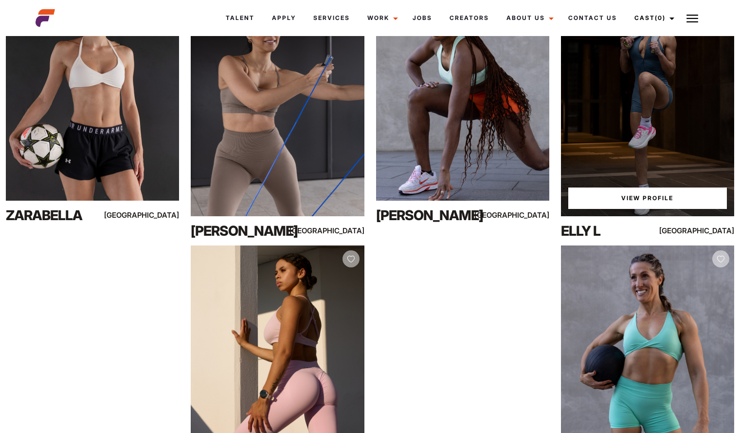
scroll to position [480, 0]
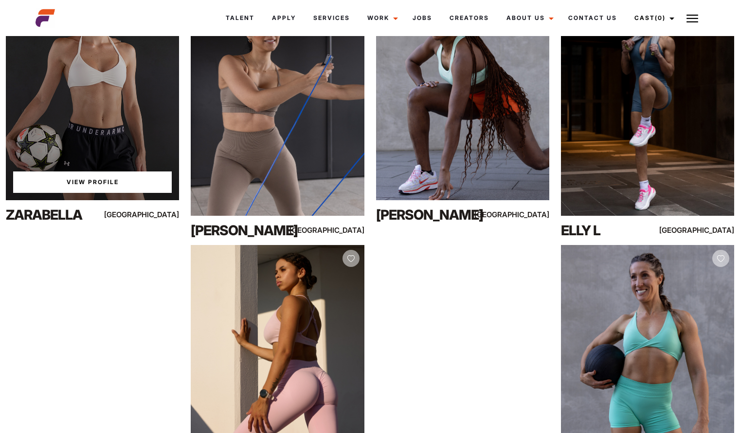
click at [78, 184] on link "View Profile" at bounding box center [92, 181] width 159 height 21
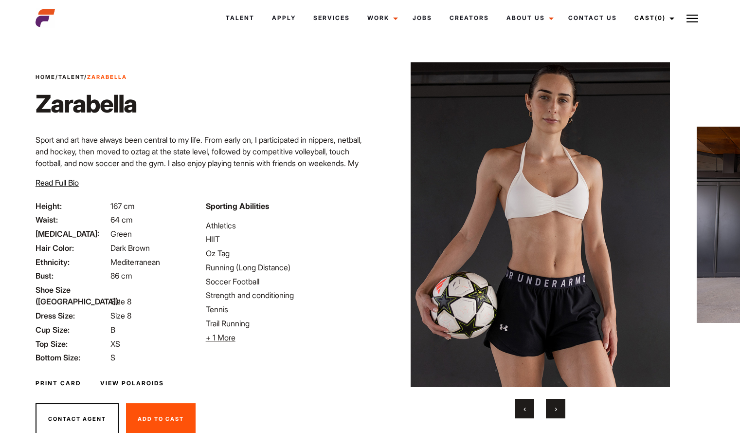
click at [556, 410] on span "›" at bounding box center [556, 409] width 2 height 10
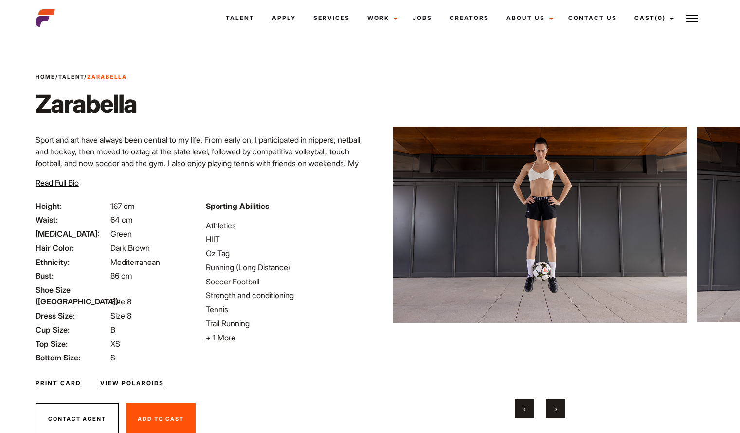
click at [556, 410] on span "›" at bounding box center [556, 409] width 2 height 10
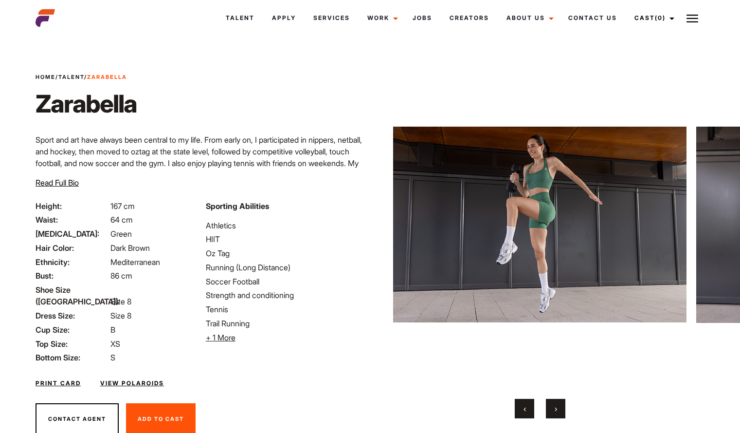
click at [556, 410] on span "›" at bounding box center [556, 409] width 2 height 10
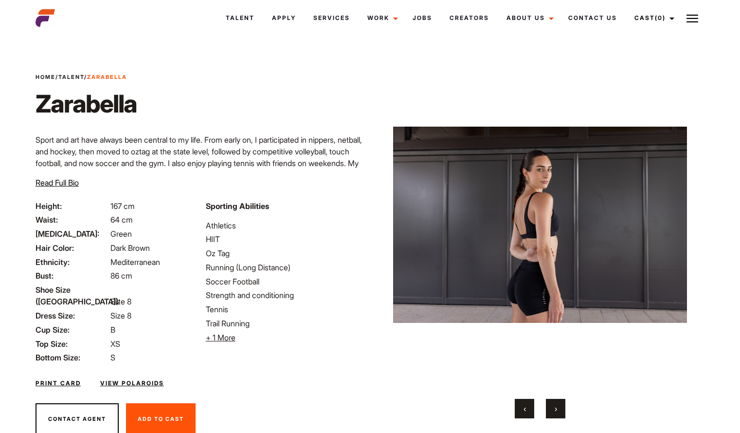
click at [556, 410] on span "›" at bounding box center [556, 409] width 2 height 10
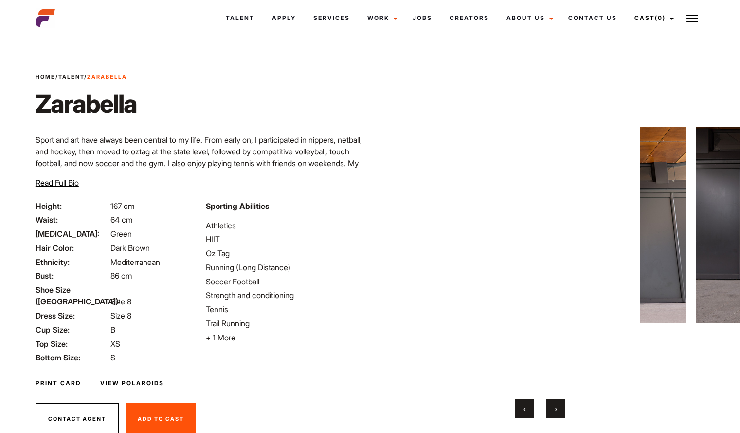
click at [556, 410] on span "›" at bounding box center [556, 409] width 2 height 10
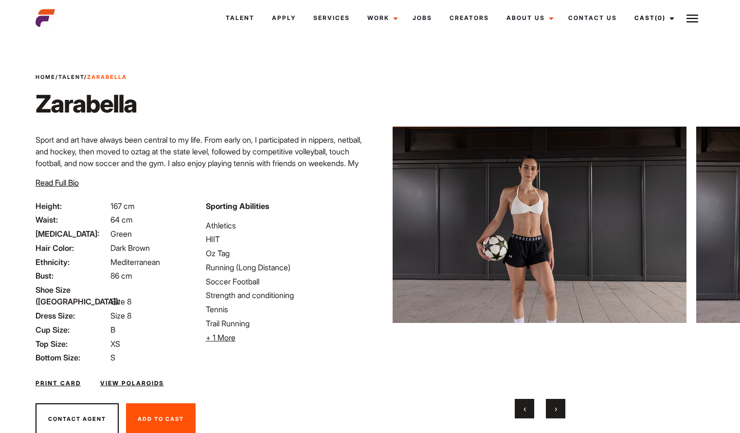
click at [556, 410] on span "›" at bounding box center [556, 409] width 2 height 10
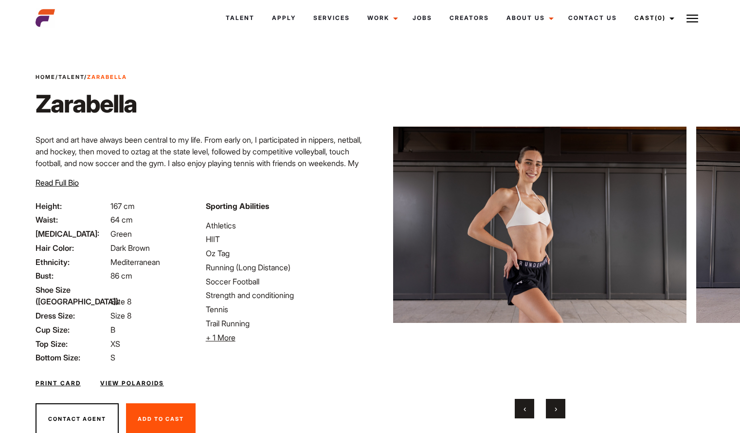
click at [556, 410] on span "›" at bounding box center [556, 409] width 2 height 10
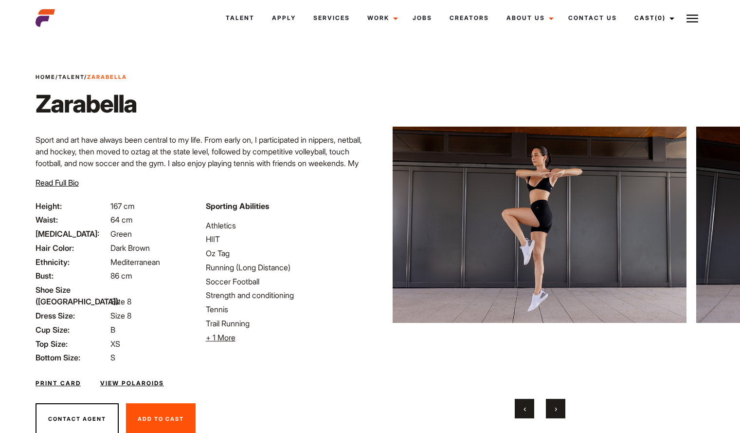
click at [556, 410] on span "›" at bounding box center [556, 409] width 2 height 10
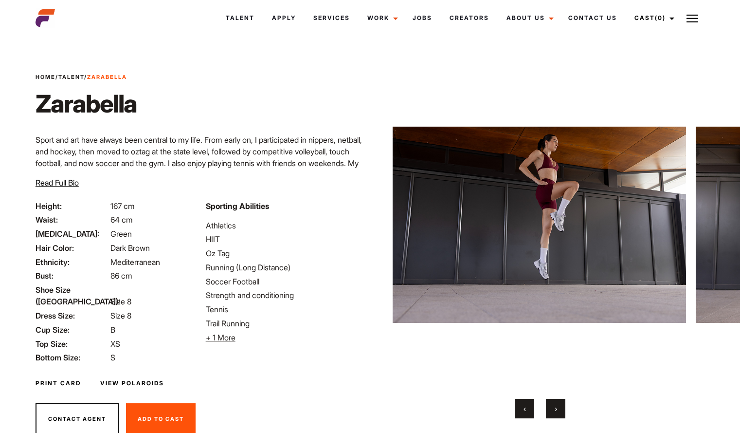
click at [556, 410] on span "›" at bounding box center [556, 409] width 2 height 10
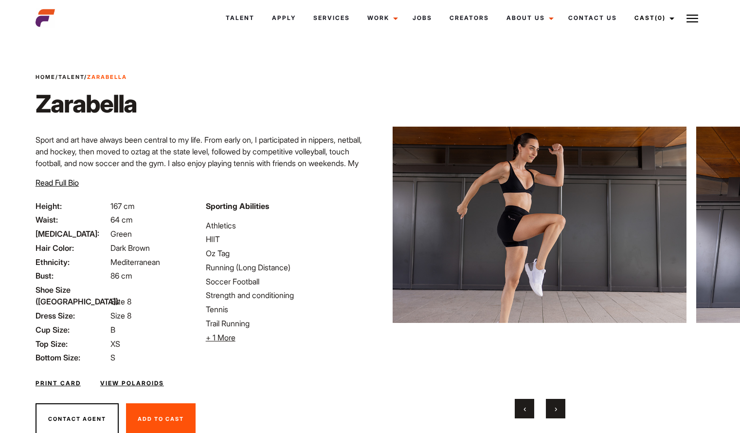
click at [556, 410] on span "›" at bounding box center [556, 409] width 2 height 10
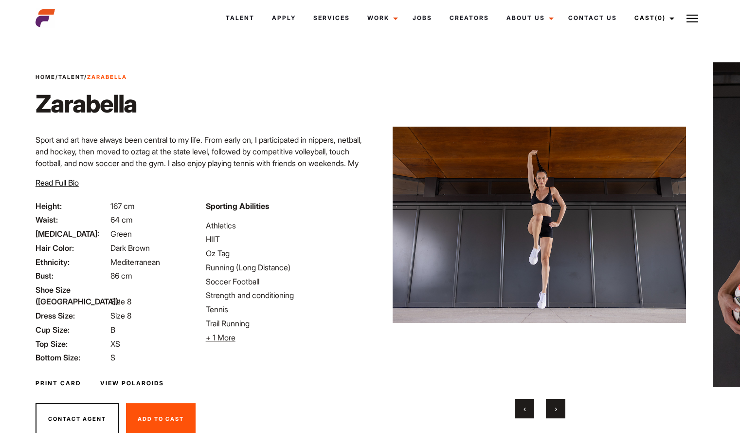
click at [556, 410] on span "›" at bounding box center [556, 409] width 2 height 10
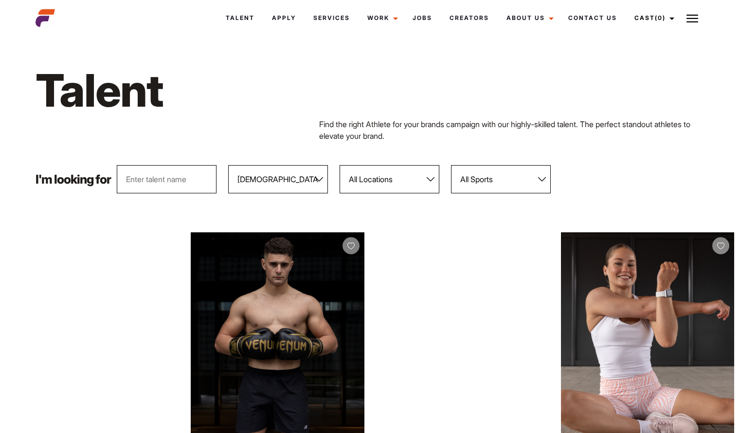
select select "104"
click at [312, 179] on select "All Genders [DEMOGRAPHIC_DATA] [DEMOGRAPHIC_DATA]" at bounding box center [278, 179] width 100 height 28
click at [286, 190] on select "All Genders [DEMOGRAPHIC_DATA] [DEMOGRAPHIC_DATA]" at bounding box center [278, 179] width 100 height 28
click at [284, 183] on select "All Genders [DEMOGRAPHIC_DATA] [DEMOGRAPHIC_DATA]" at bounding box center [278, 179] width 100 height 28
click at [229, 165] on select "All Genders [DEMOGRAPHIC_DATA] [DEMOGRAPHIC_DATA]" at bounding box center [278, 179] width 100 height 28
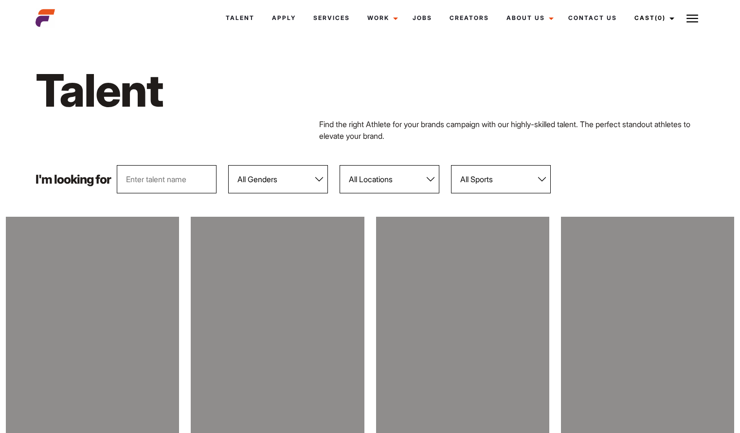
click at [282, 180] on select "All Genders [DEMOGRAPHIC_DATA] [DEMOGRAPHIC_DATA]" at bounding box center [278, 179] width 100 height 28
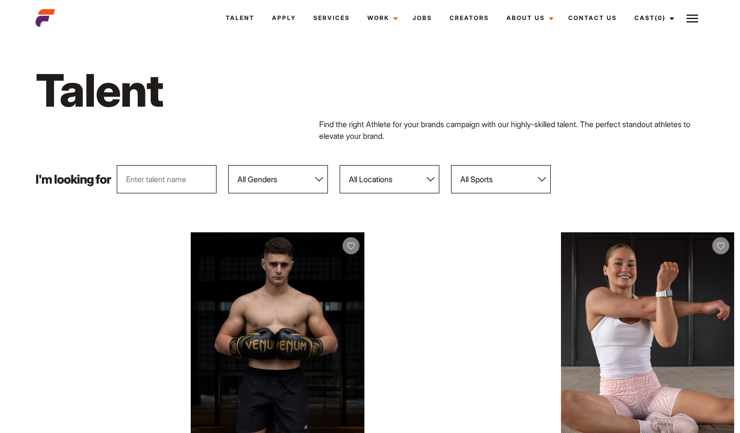
select select "104"
click at [229, 165] on select "All Genders [DEMOGRAPHIC_DATA] [DEMOGRAPHIC_DATA]" at bounding box center [278, 179] width 100 height 28
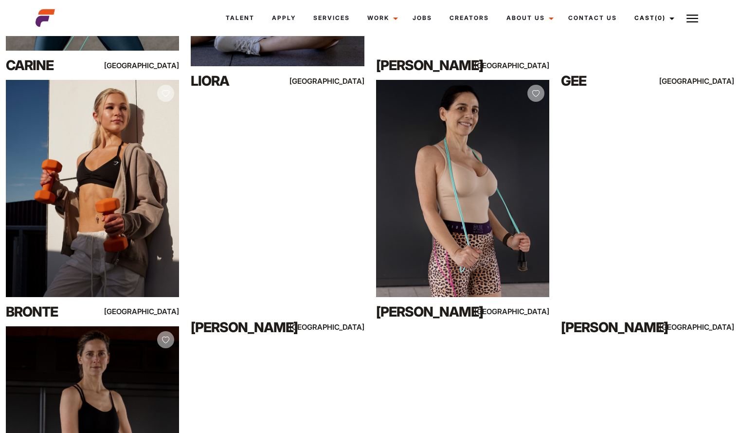
scroll to position [1121, 0]
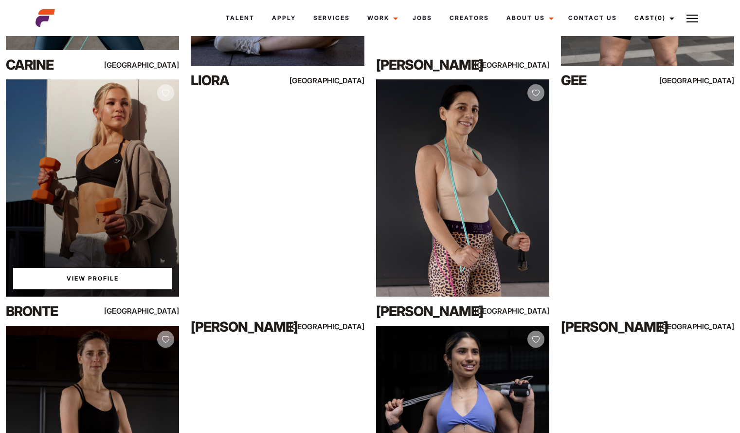
click at [67, 283] on link "View Profile" at bounding box center [92, 278] width 159 height 21
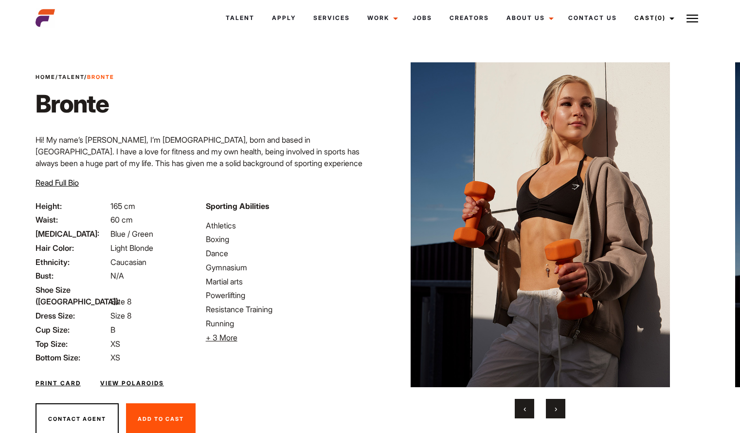
click at [556, 411] on span "›" at bounding box center [556, 409] width 2 height 10
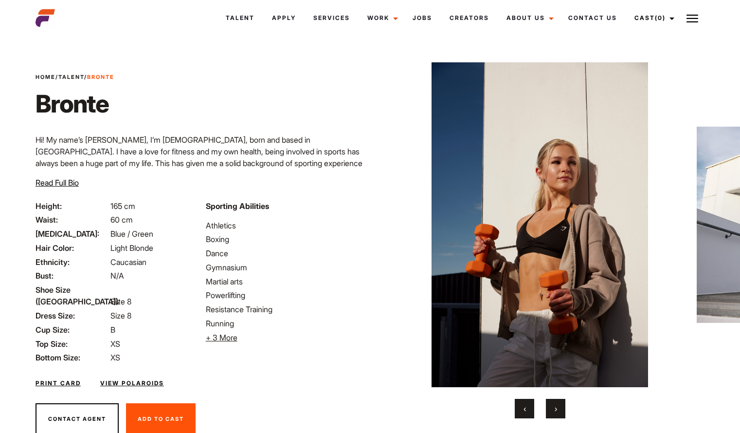
click at [556, 411] on span "›" at bounding box center [556, 409] width 2 height 10
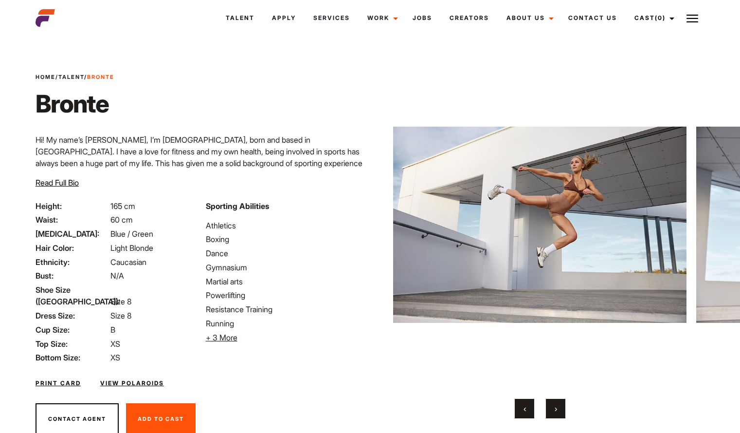
click at [556, 411] on span "›" at bounding box center [556, 409] width 2 height 10
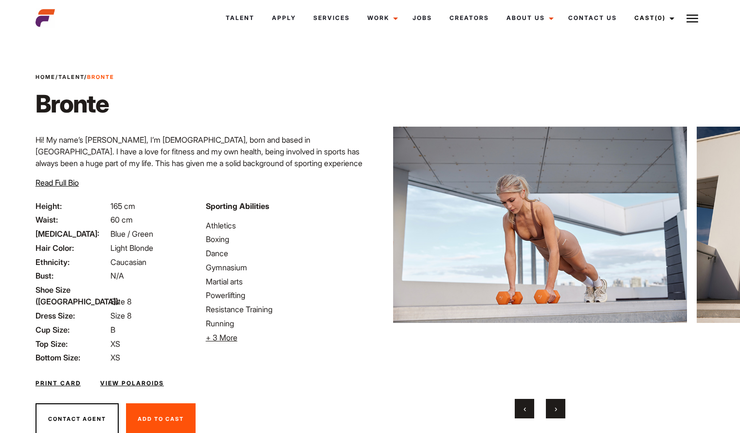
click at [556, 411] on span "›" at bounding box center [556, 409] width 2 height 10
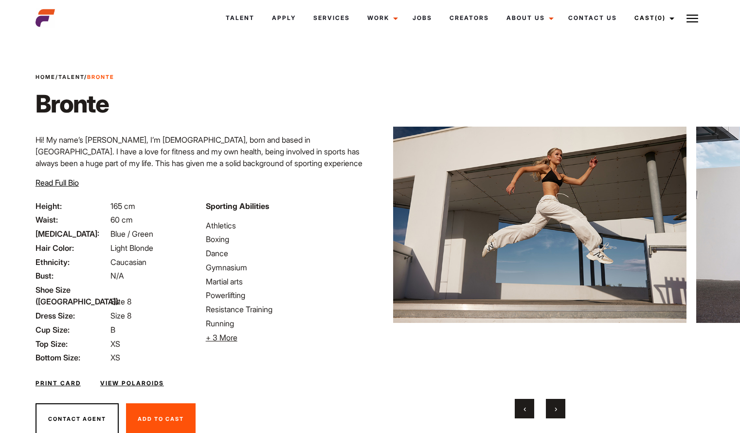
click at [556, 411] on span "›" at bounding box center [556, 409] width 2 height 10
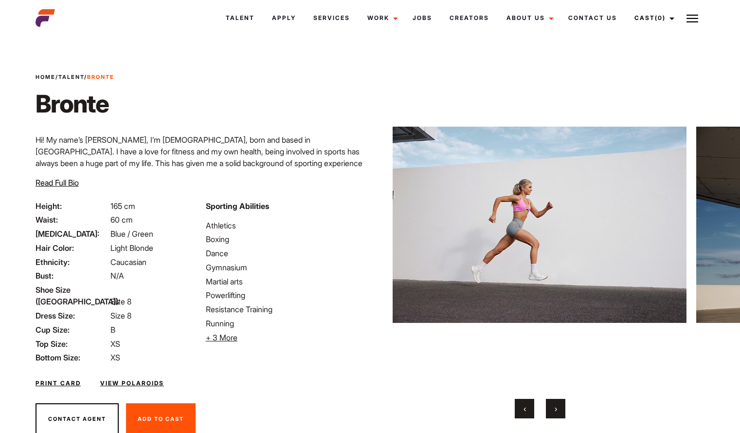
click at [556, 411] on span "›" at bounding box center [556, 409] width 2 height 10
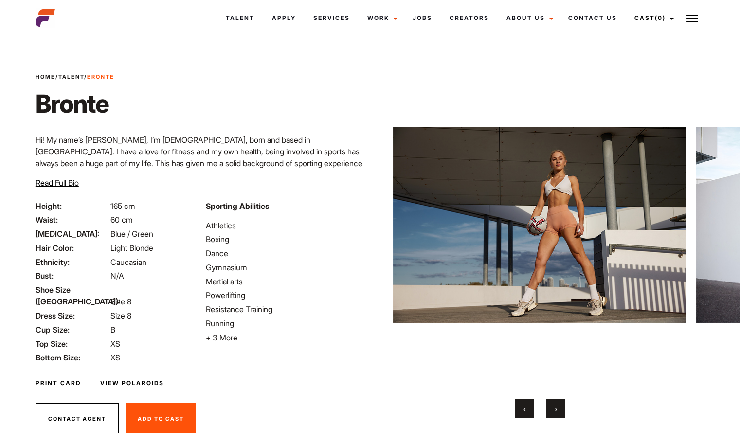
click at [556, 411] on span "›" at bounding box center [556, 409] width 2 height 10
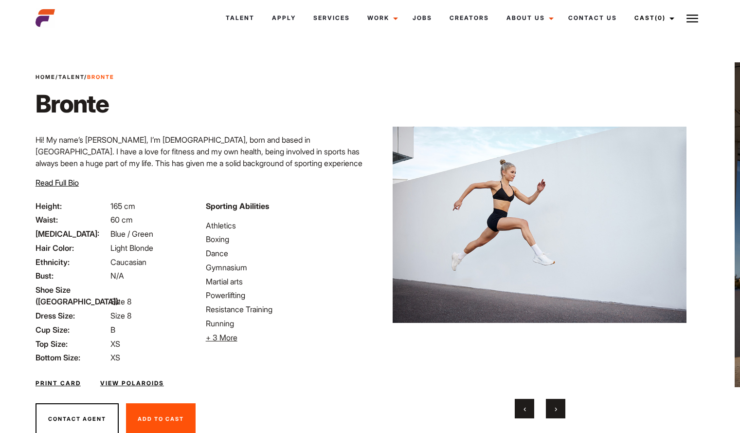
click at [556, 411] on span "›" at bounding box center [556, 409] width 2 height 10
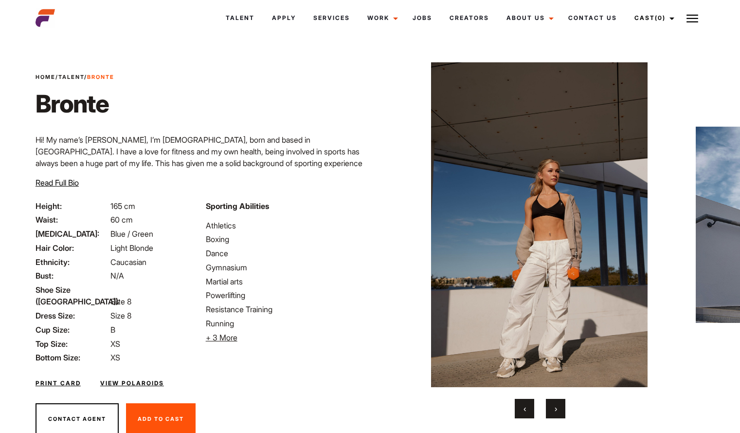
click at [556, 411] on span "›" at bounding box center [556, 409] width 2 height 10
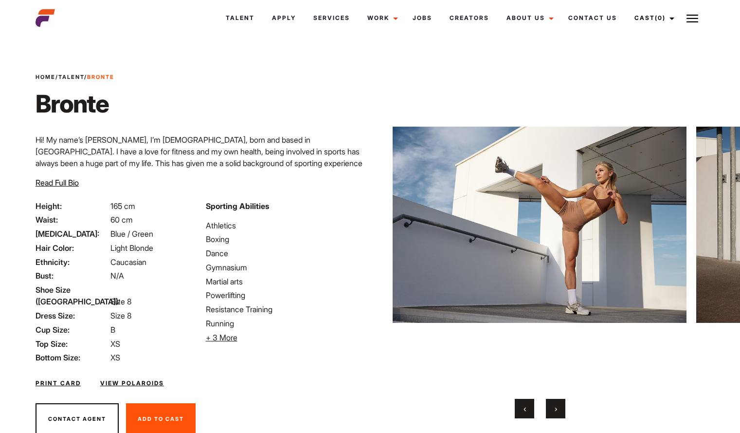
click at [556, 411] on span "›" at bounding box center [556, 409] width 2 height 10
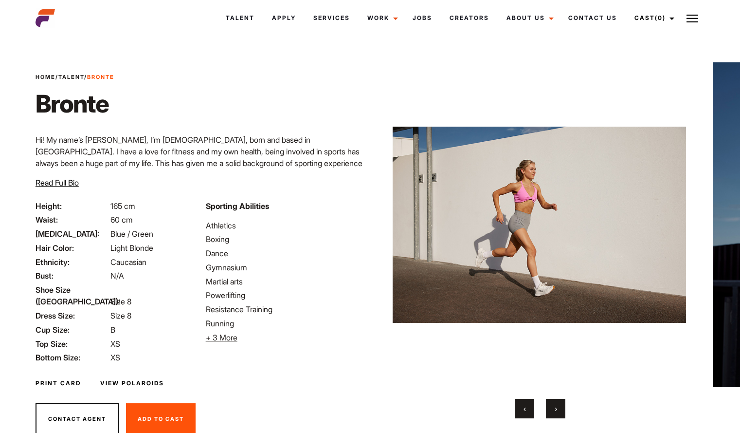
click at [142, 379] on link "View Polaroids" at bounding box center [132, 383] width 64 height 9
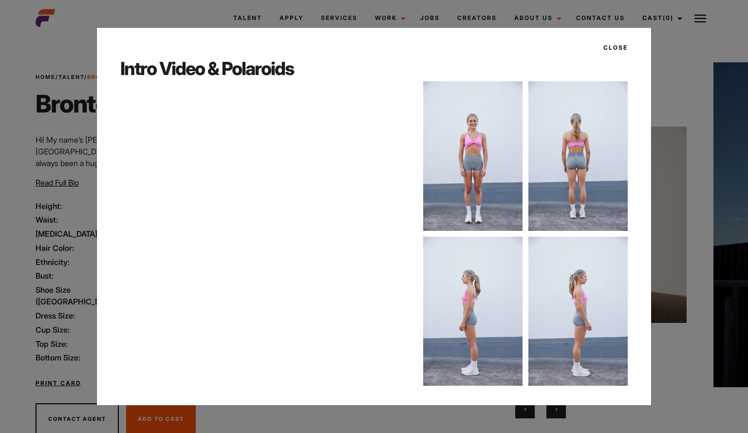
click at [631, 44] on div "Close" at bounding box center [373, 47] width 523 height 17
click at [623, 43] on button "Close" at bounding box center [612, 47] width 30 height 17
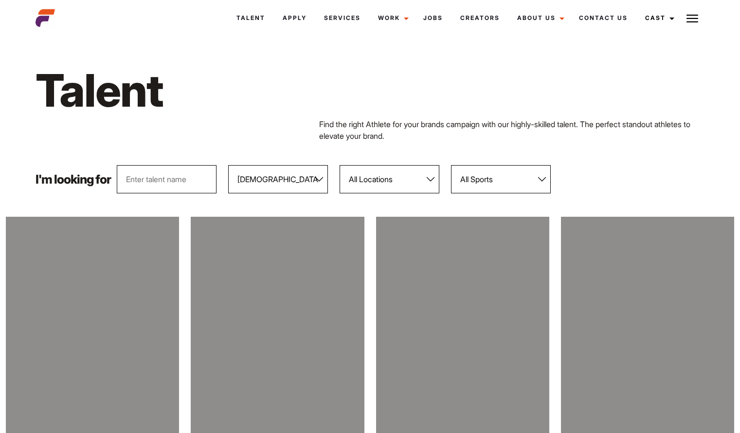
select select "104"
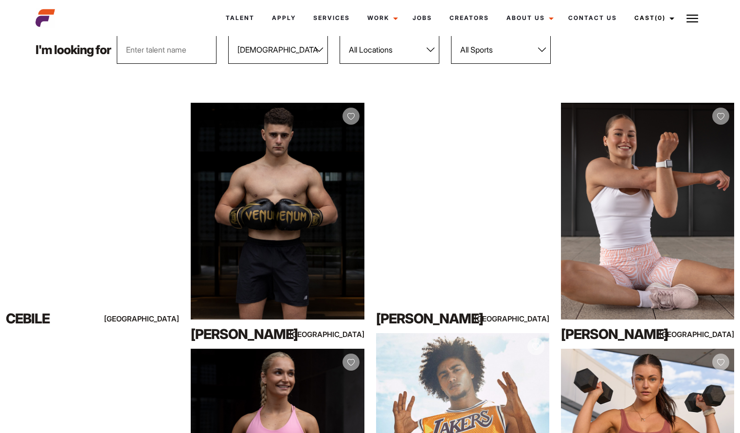
scroll to position [130, 0]
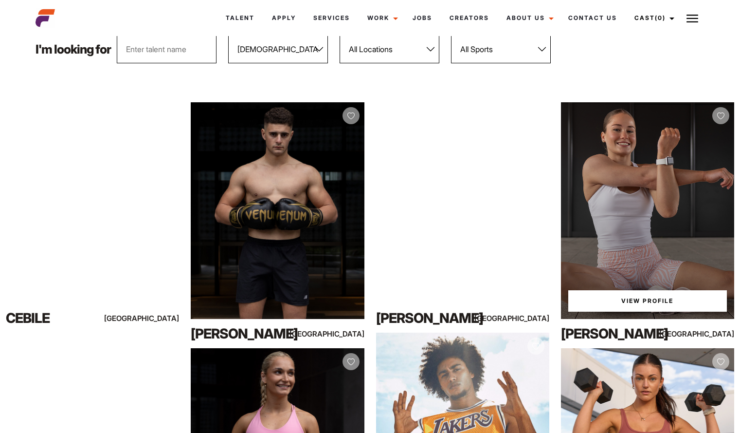
click at [611, 232] on div "View Profile" at bounding box center [647, 210] width 173 height 217
click at [644, 303] on link "View Profile" at bounding box center [648, 300] width 159 height 21
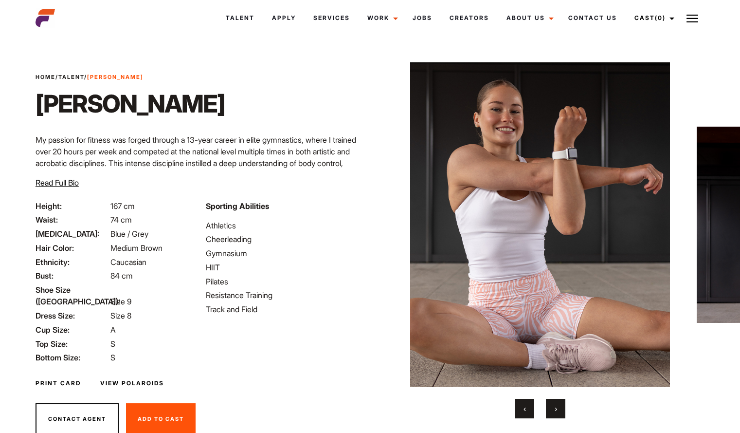
scroll to position [28, 0]
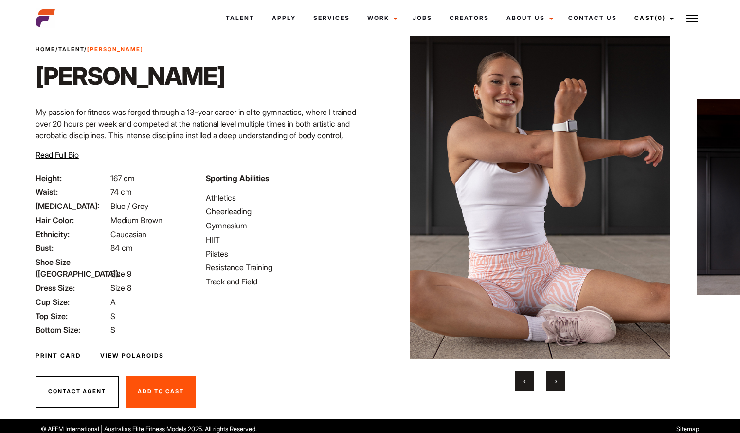
click at [132, 351] on link "View Polaroids" at bounding box center [132, 355] width 64 height 9
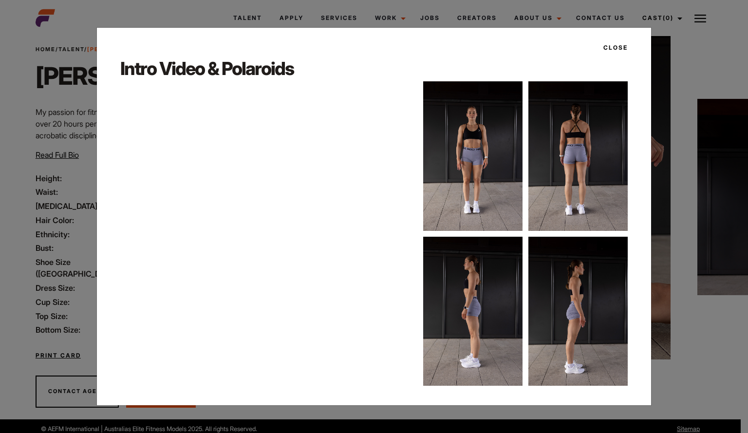
click at [612, 51] on button "Close" at bounding box center [612, 47] width 30 height 17
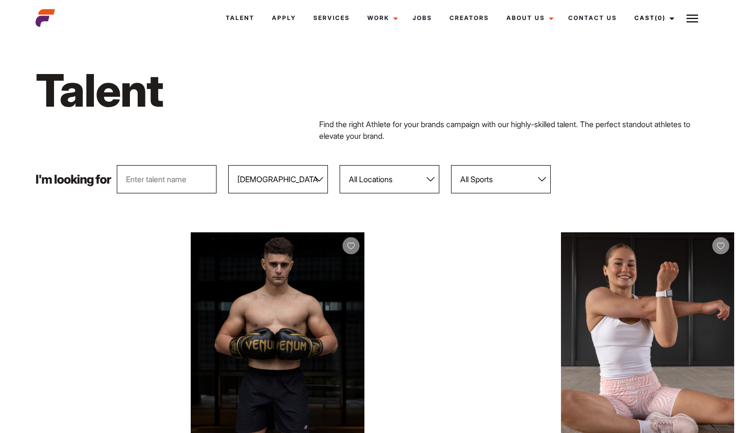
select select "104"
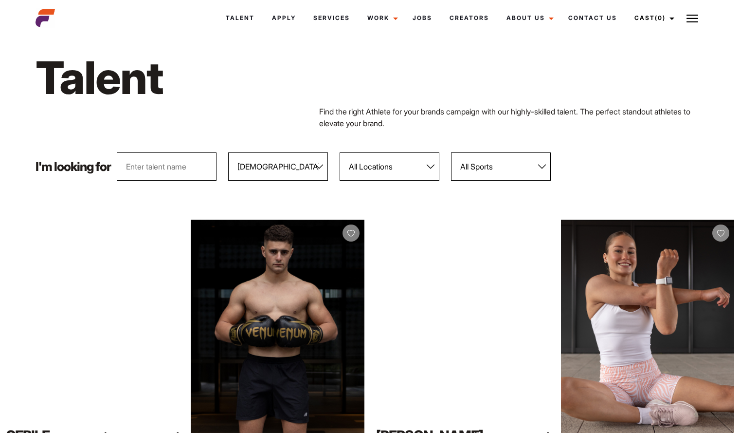
scroll to position [12, 0]
click at [320, 167] on select "All Genders Female Male" at bounding box center [278, 167] width 100 height 28
click at [229, 153] on select "All Genders Female Male" at bounding box center [278, 167] width 100 height 28
click at [275, 166] on select "All Genders Female Male" at bounding box center [278, 167] width 100 height 28
select select "104"
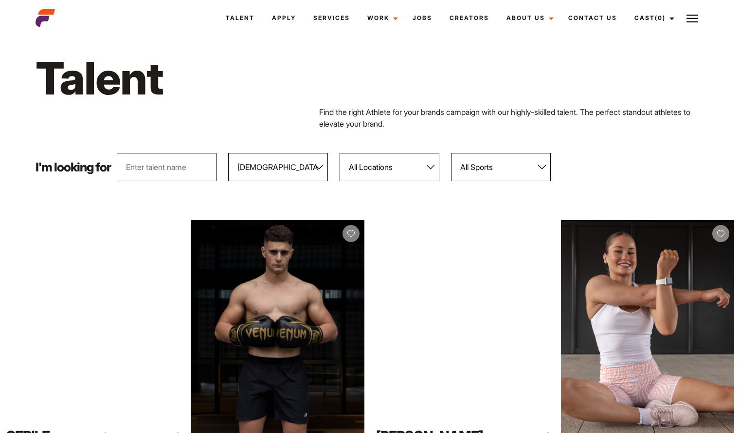
click at [229, 153] on select "All Genders Female Male" at bounding box center [278, 167] width 100 height 28
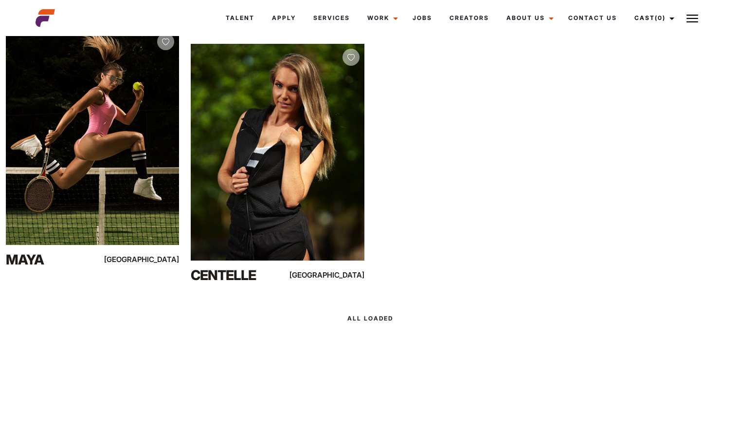
scroll to position [12488, 0]
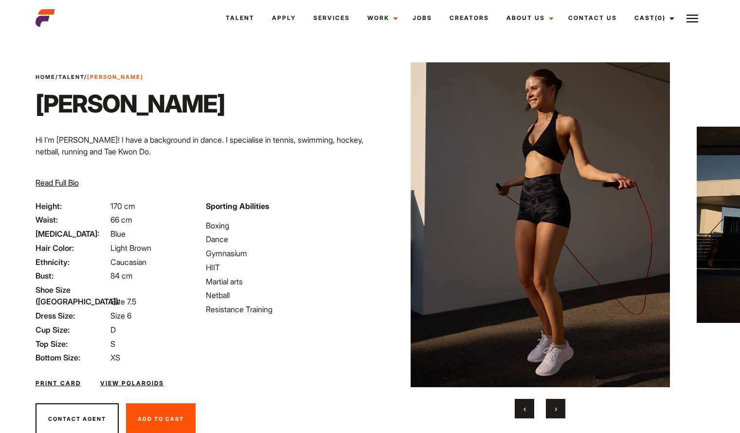
click at [555, 420] on div "Home / Talent / [PERSON_NAME] ‹ ›" at bounding box center [540, 243] width 341 height 408
click at [555, 415] on button "›" at bounding box center [555, 408] width 19 height 19
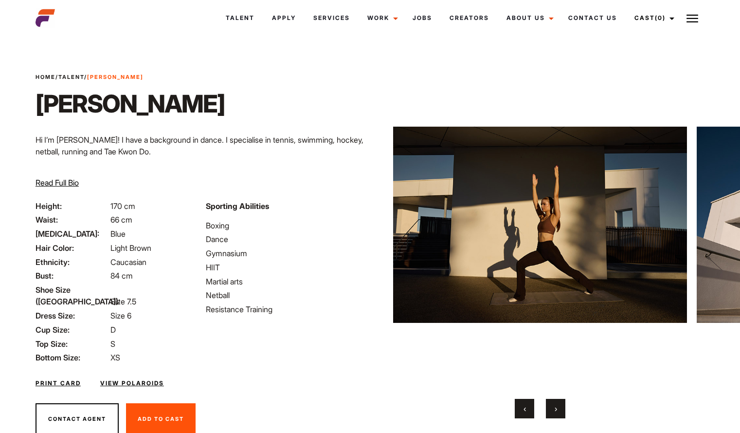
click at [555, 415] on button "›" at bounding box center [555, 408] width 19 height 19
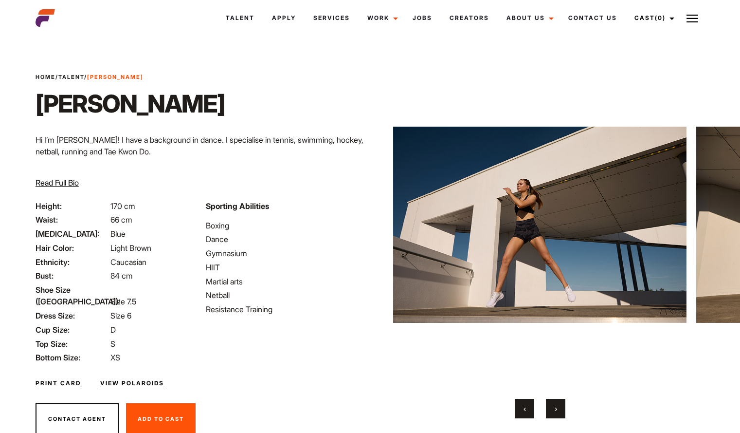
click at [555, 415] on button "›" at bounding box center [555, 408] width 19 height 19
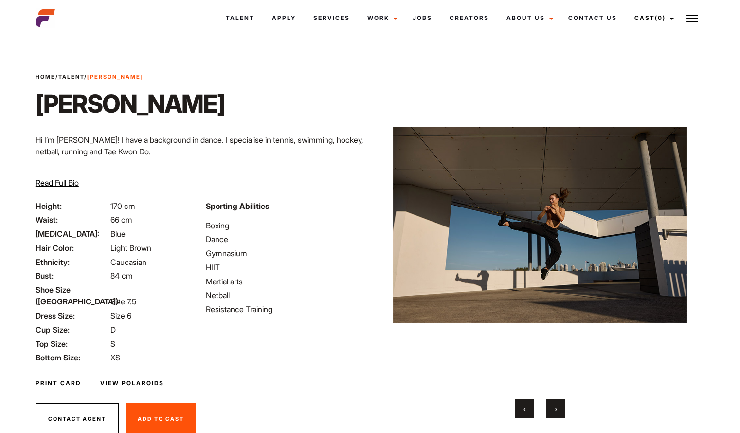
click at [555, 415] on button "›" at bounding box center [555, 408] width 19 height 19
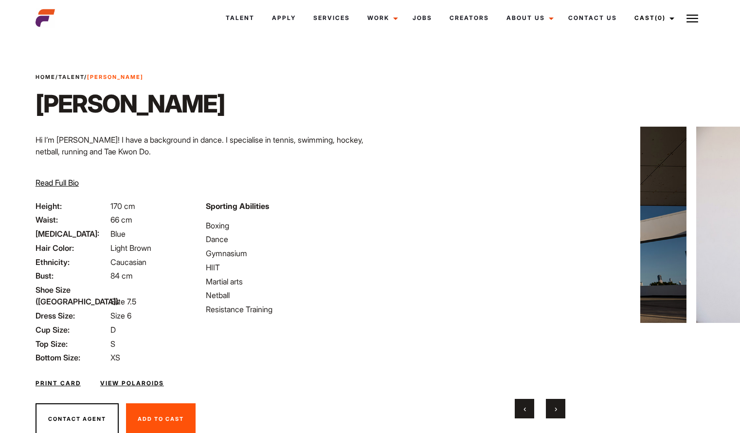
click at [555, 415] on button "›" at bounding box center [555, 408] width 19 height 19
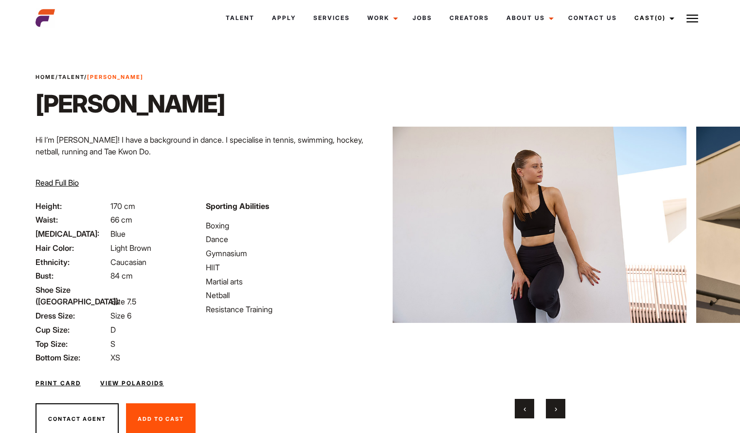
click at [555, 415] on button "›" at bounding box center [555, 408] width 19 height 19
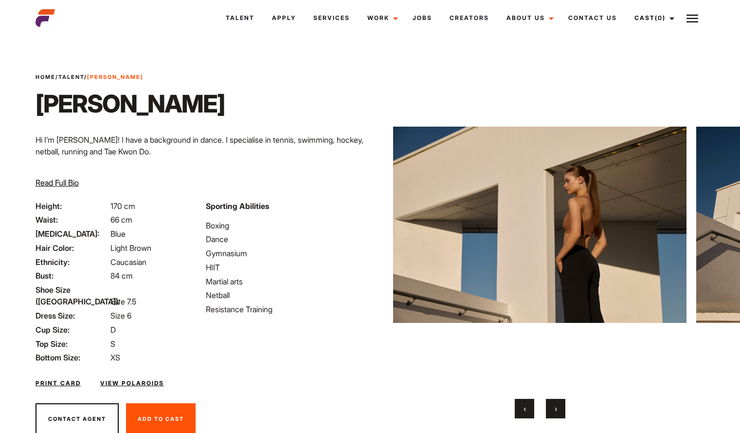
click at [555, 415] on button "›" at bounding box center [555, 408] width 19 height 19
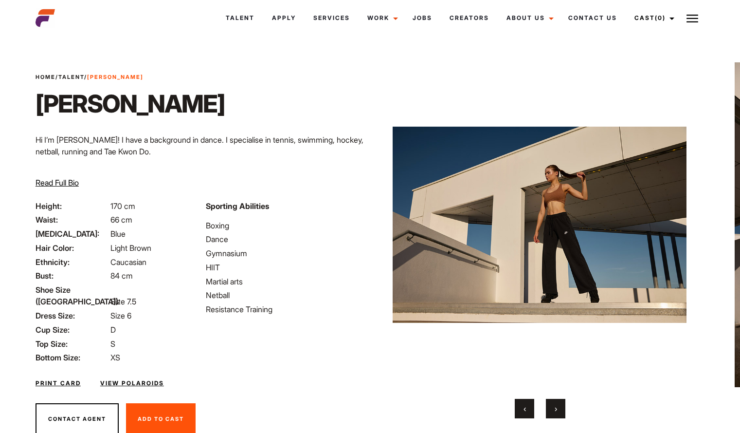
click at [124, 379] on link "View Polaroids" at bounding box center [132, 383] width 64 height 9
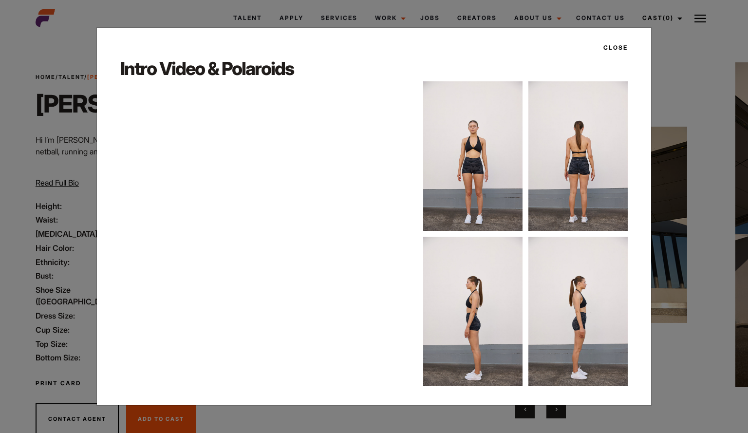
click at [615, 48] on button "Close" at bounding box center [612, 47] width 30 height 17
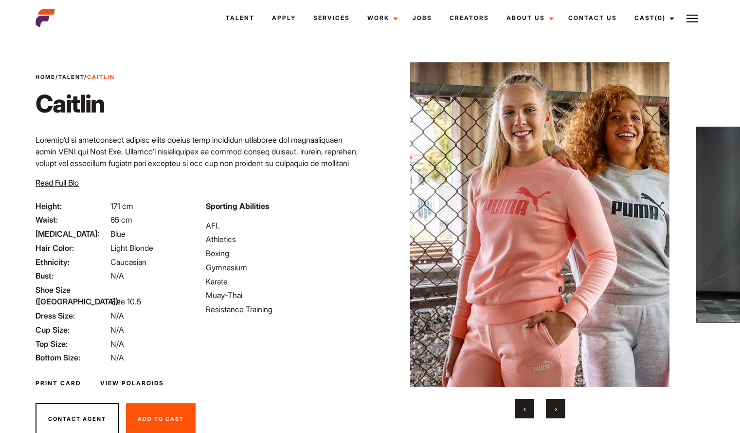
click at [125, 379] on link "View Polaroids" at bounding box center [132, 383] width 64 height 9
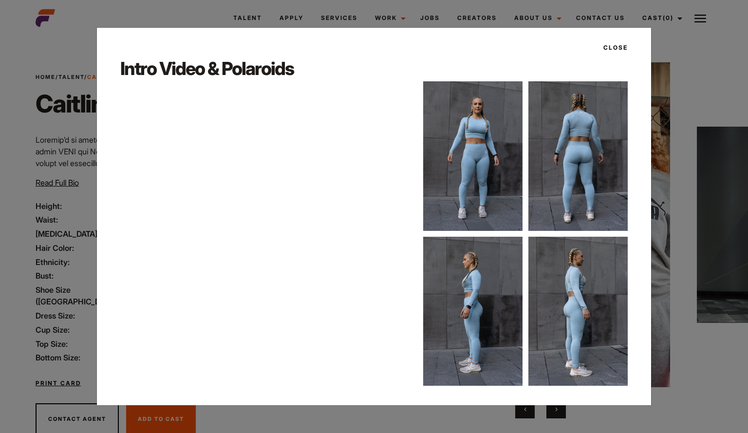
click at [617, 49] on button "Close" at bounding box center [612, 47] width 30 height 17
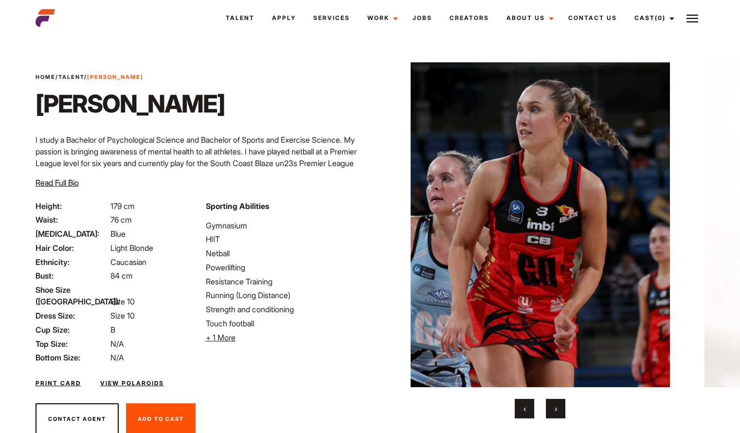
click at [135, 379] on link "View Polaroids" at bounding box center [132, 383] width 64 height 9
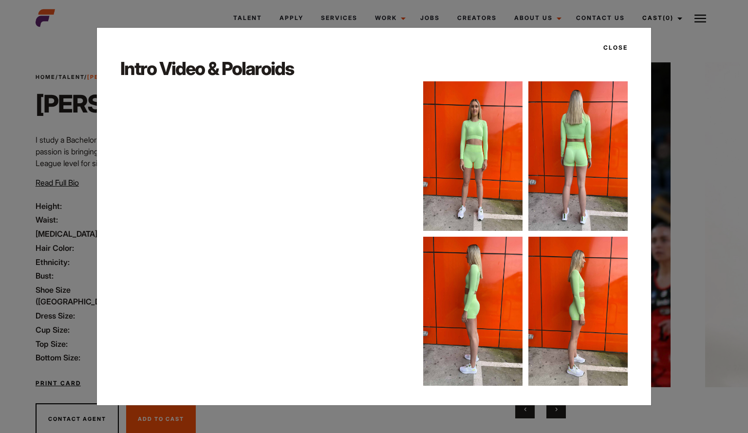
click at [619, 47] on button "Close" at bounding box center [612, 47] width 30 height 17
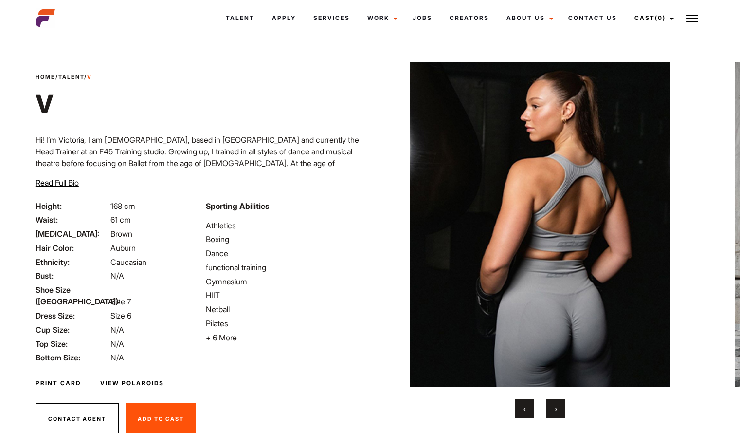
click at [131, 379] on link "View Polaroids" at bounding box center [132, 383] width 64 height 9
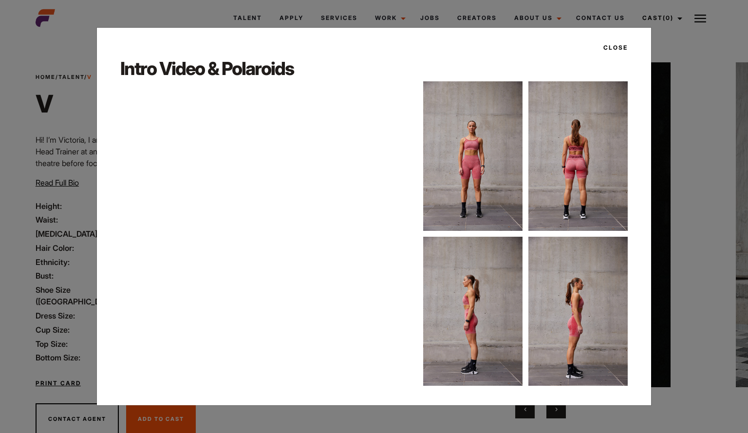
click at [621, 46] on button "Close" at bounding box center [612, 47] width 30 height 17
